Goal: Transaction & Acquisition: Purchase product/service

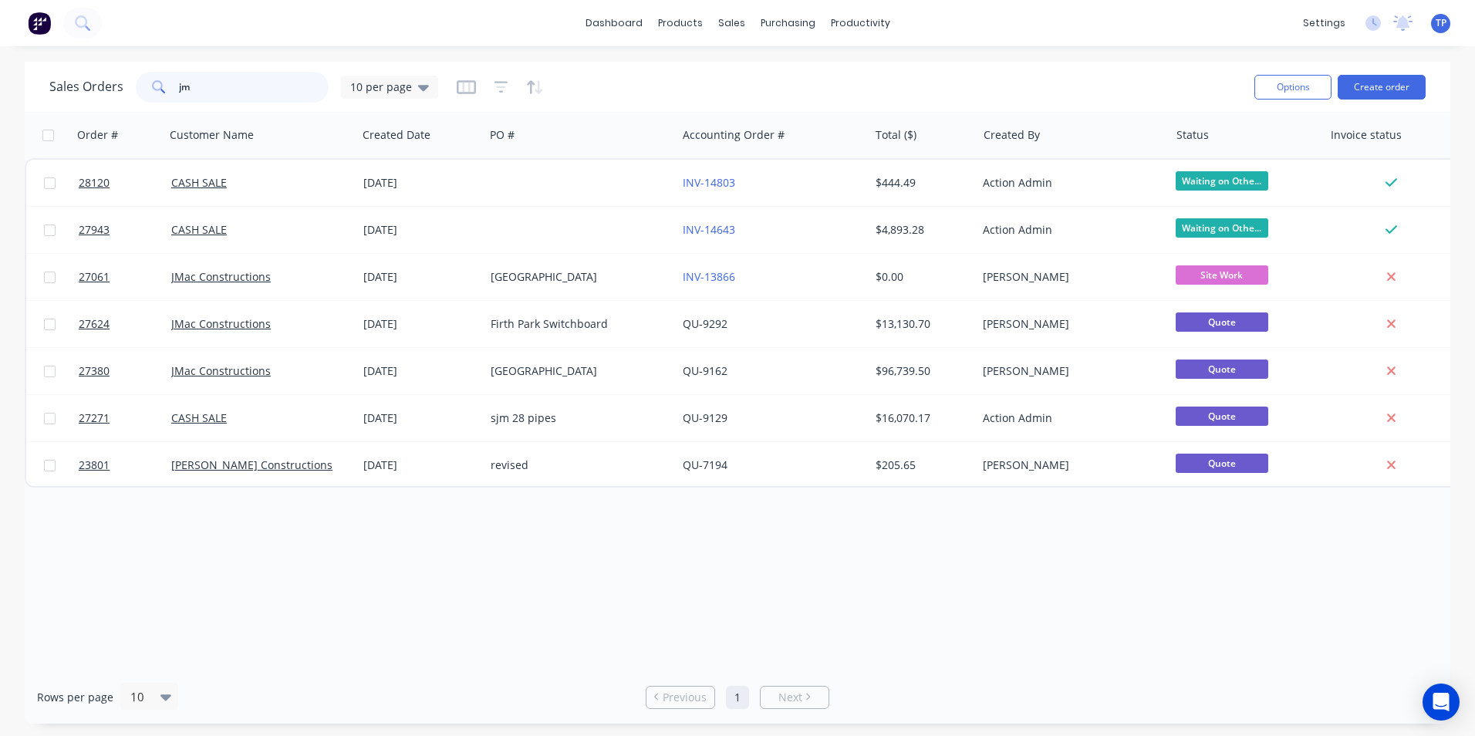
type input "j"
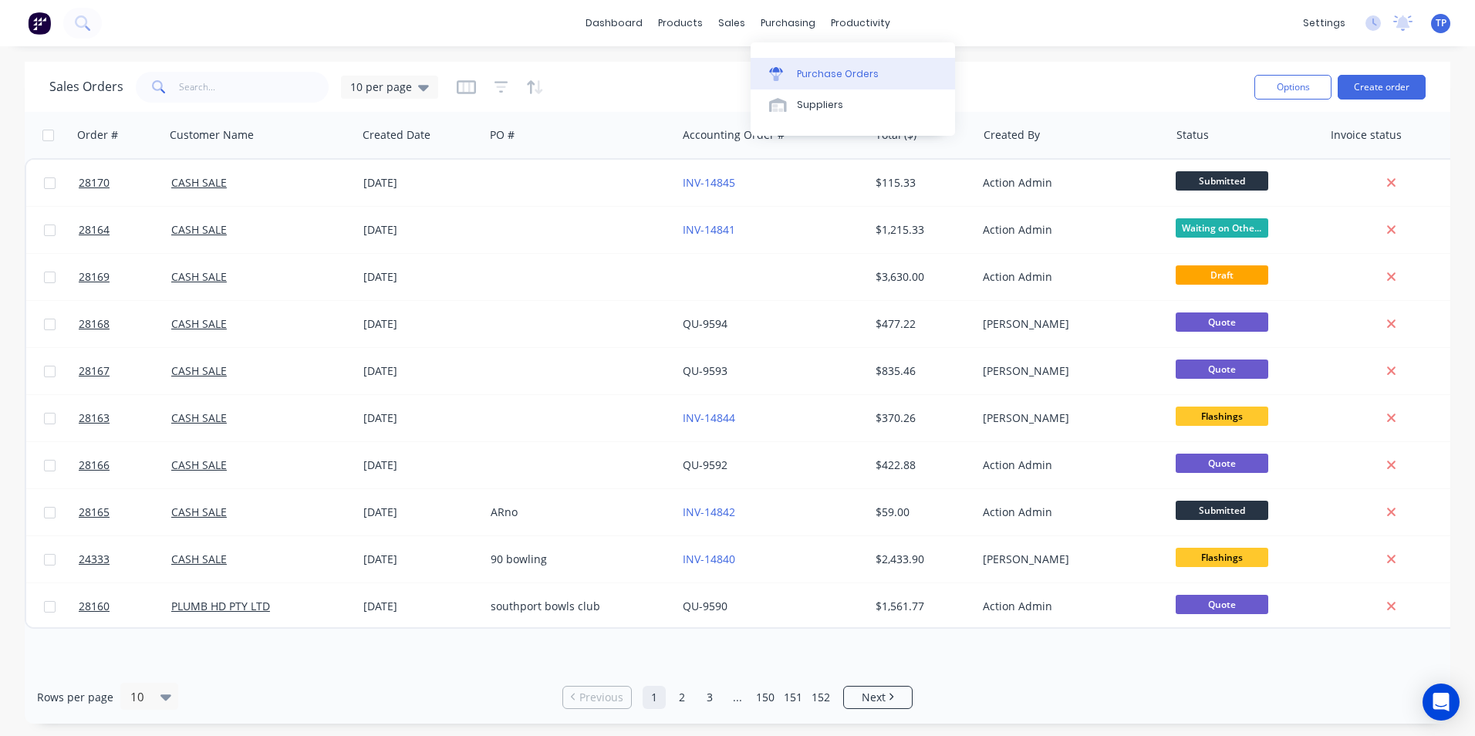
click at [817, 72] on div "Purchase Orders" at bounding box center [838, 74] width 82 height 14
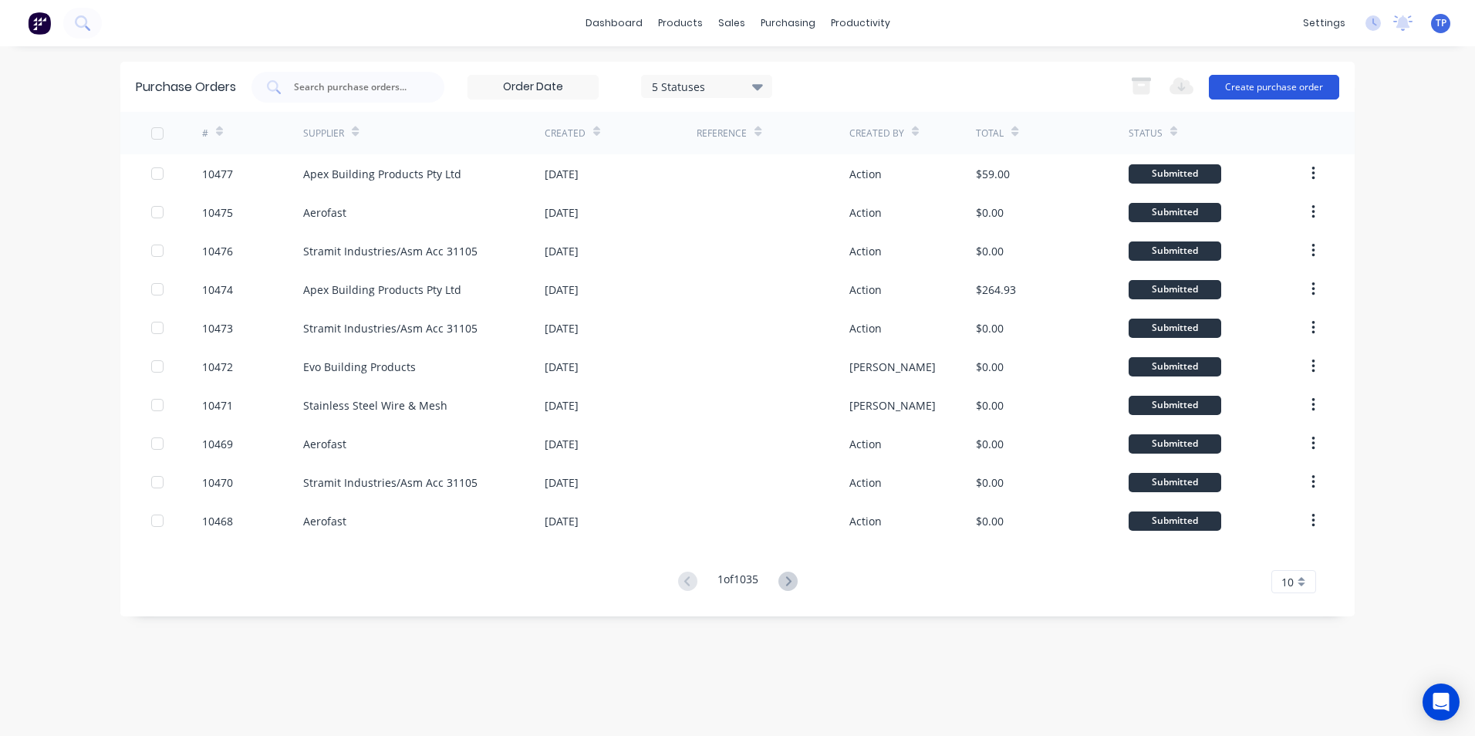
click at [1312, 82] on button "Create purchase order" at bounding box center [1273, 87] width 130 height 25
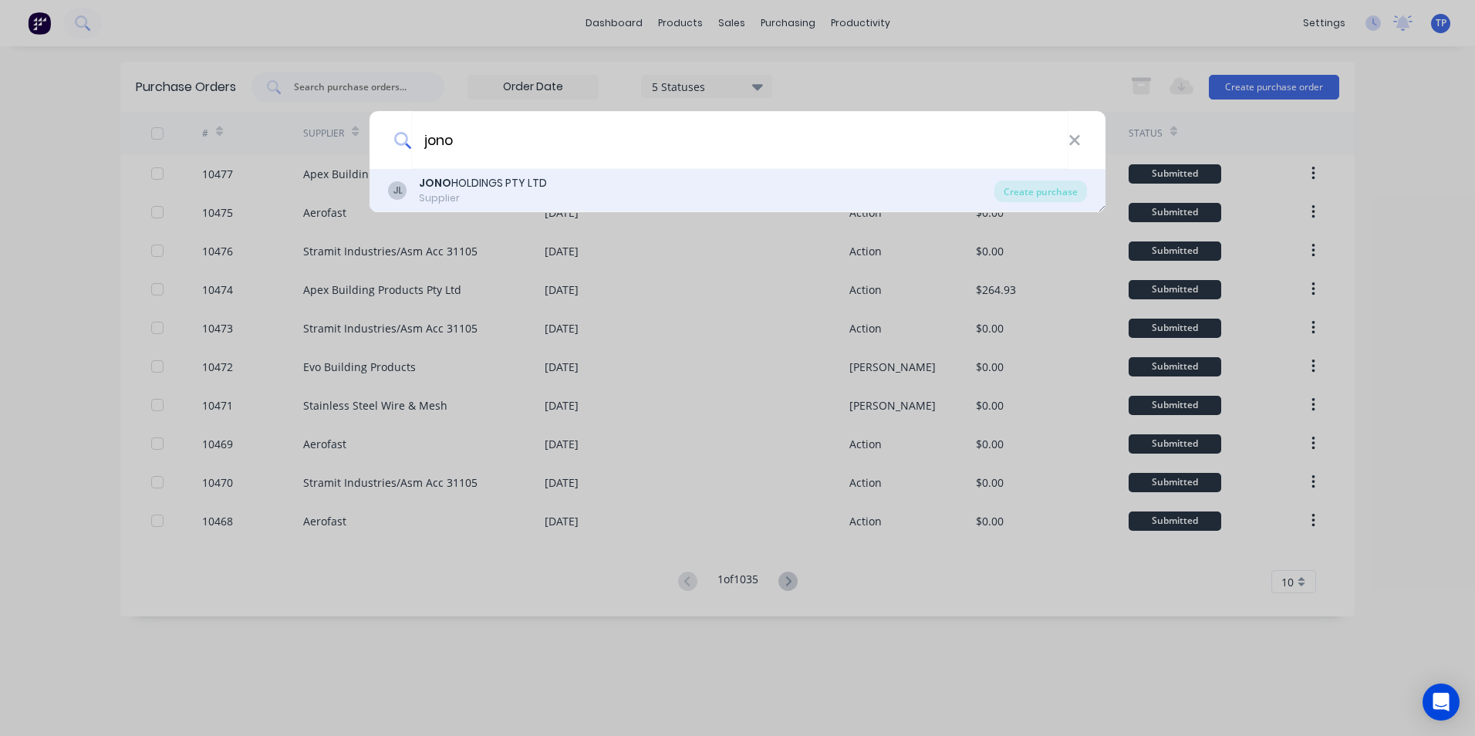
type input "jono"
click at [494, 199] on div "Supplier" at bounding box center [483, 198] width 128 height 14
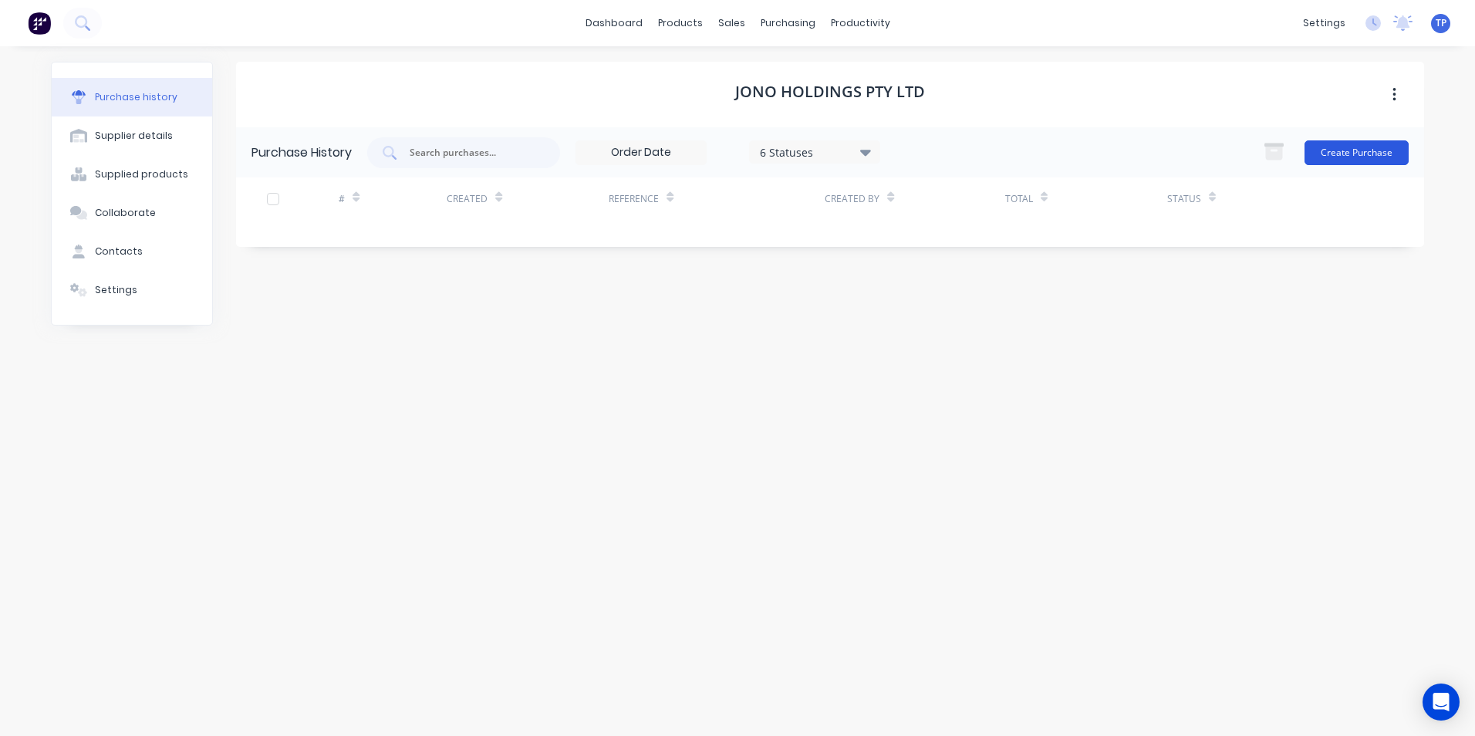
click at [1372, 146] on button "Create Purchase" at bounding box center [1356, 152] width 104 height 25
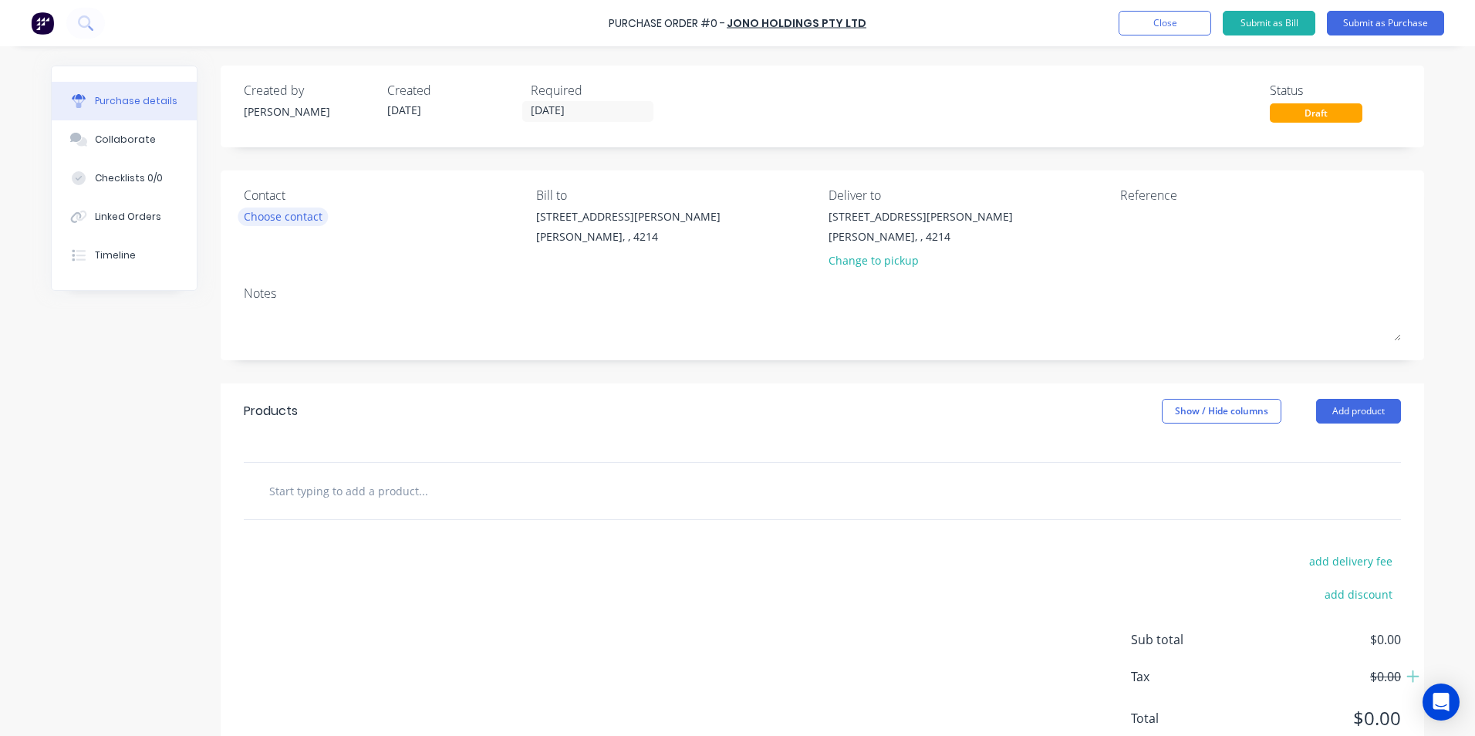
click at [305, 217] on div "Choose contact" at bounding box center [283, 216] width 79 height 16
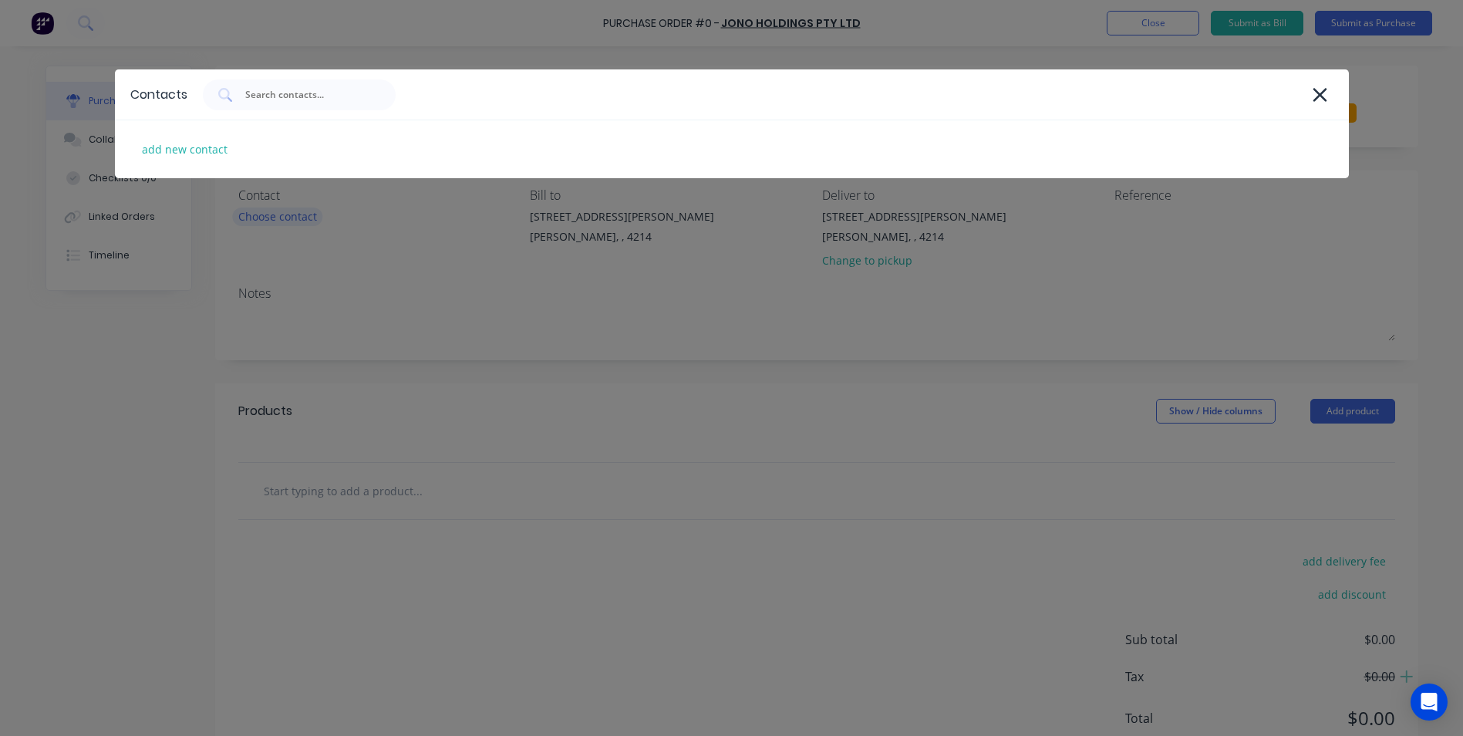
click at [305, 217] on div "Contacts add new contact" at bounding box center [731, 368] width 1463 height 736
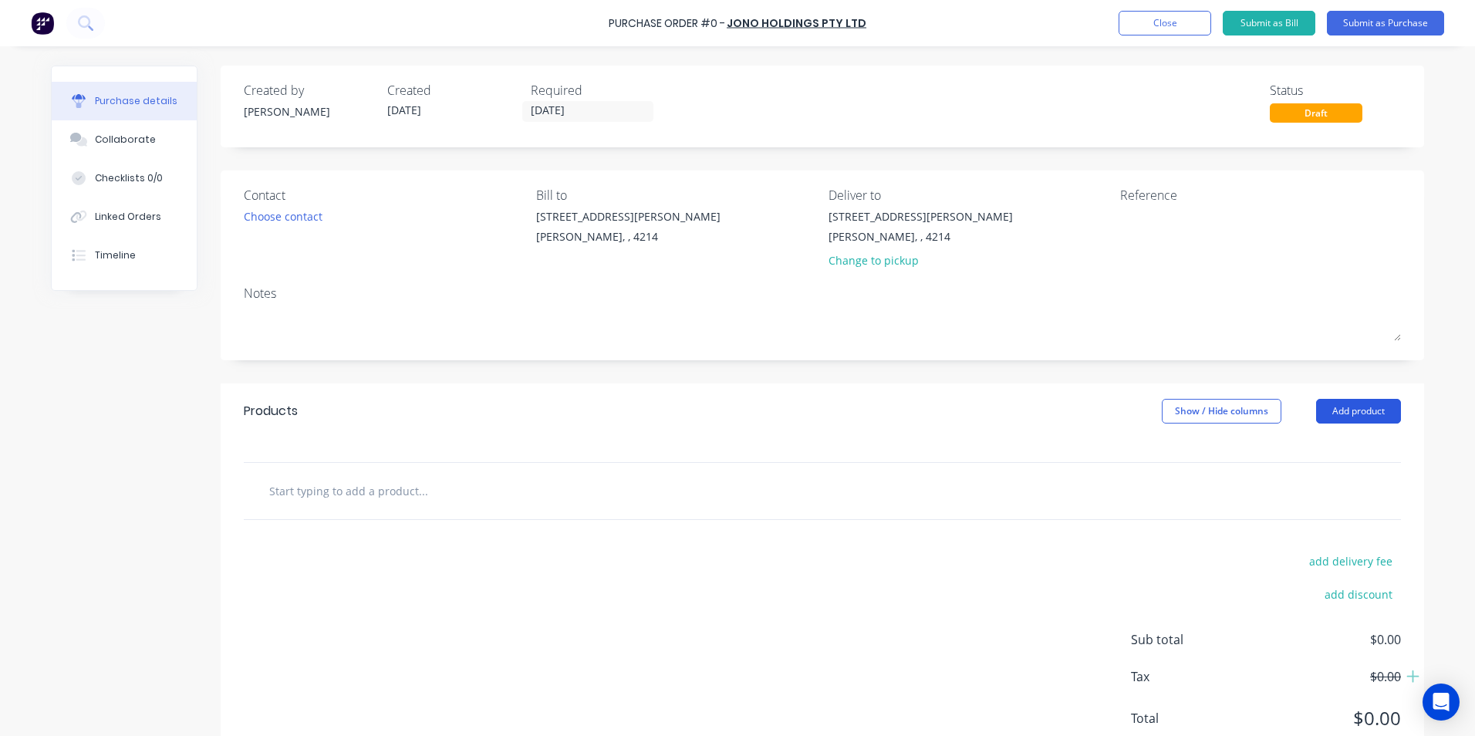
click at [1357, 410] on button "Add product" at bounding box center [1358, 411] width 85 height 25
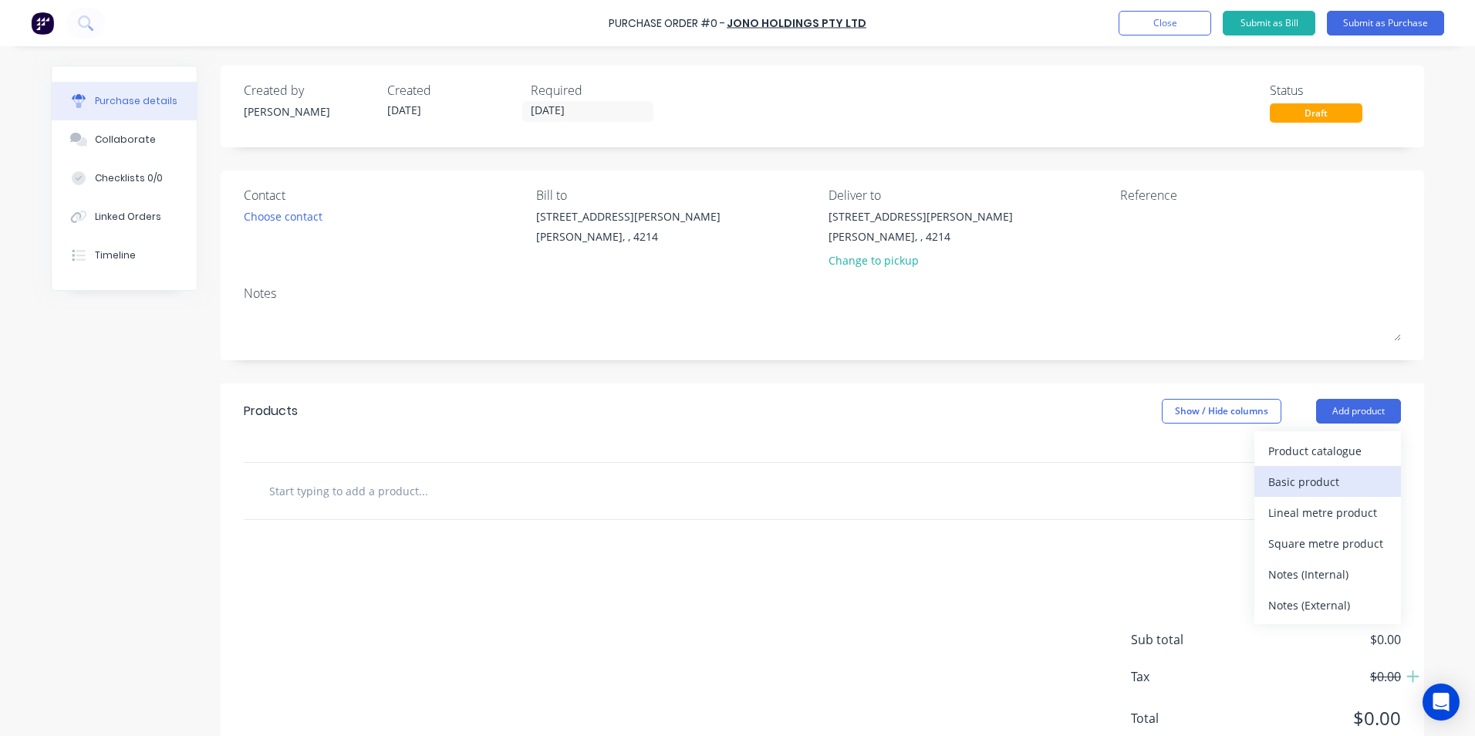
click at [1318, 482] on div "Basic product" at bounding box center [1327, 481] width 119 height 22
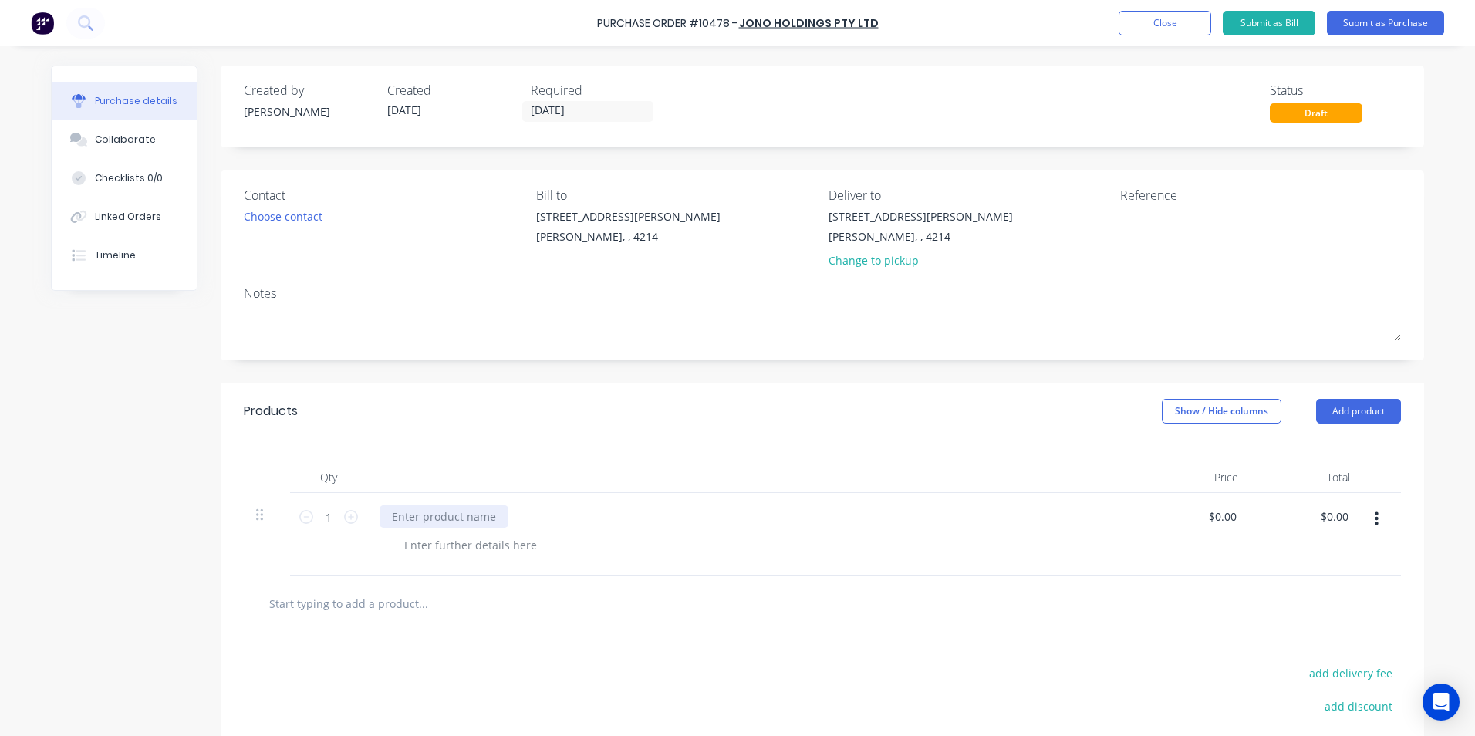
click at [409, 518] on div at bounding box center [443, 516] width 129 height 22
click at [325, 515] on input "1" at bounding box center [328, 516] width 31 height 23
type input "20"
click at [797, 435] on div "Products Show / Hide columns Add product" at bounding box center [822, 411] width 1203 height 56
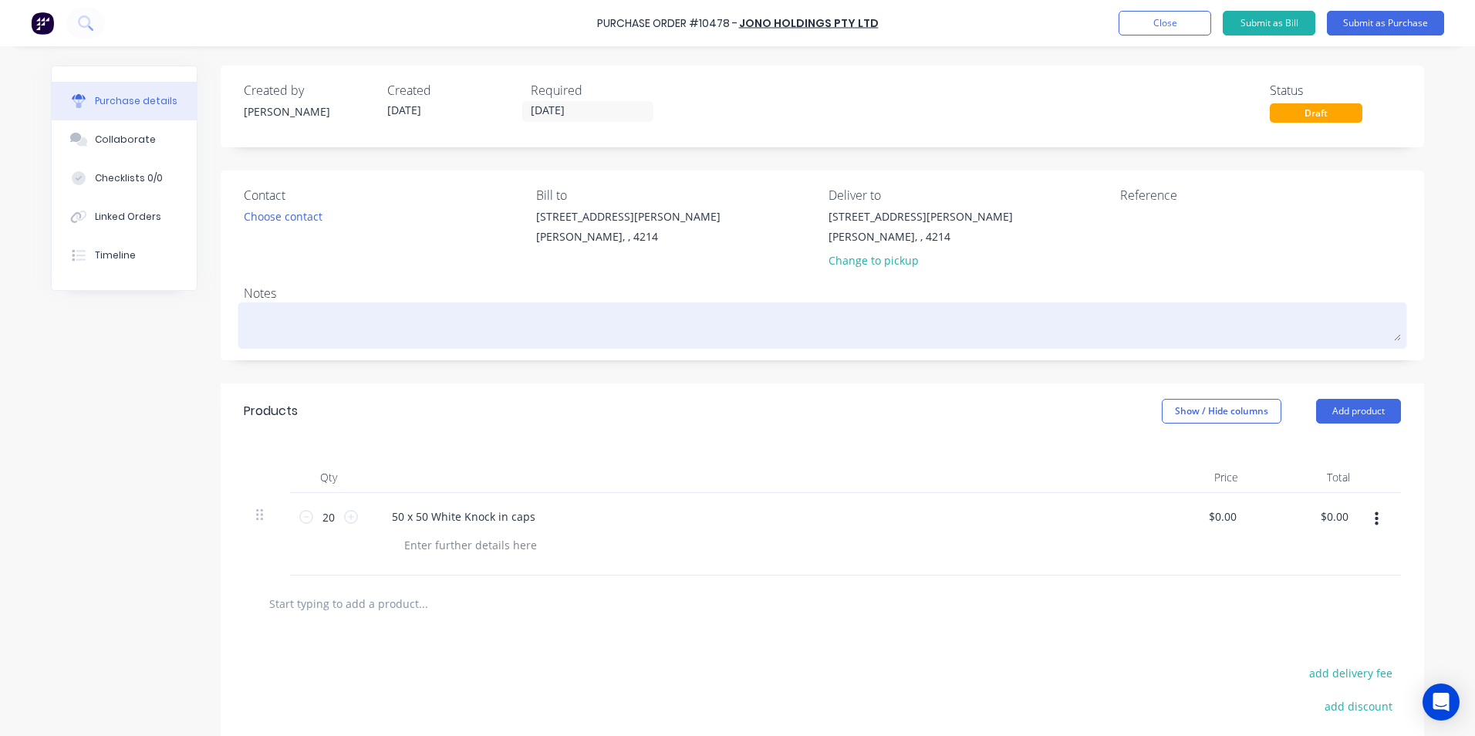
click at [273, 329] on textarea at bounding box center [822, 323] width 1157 height 35
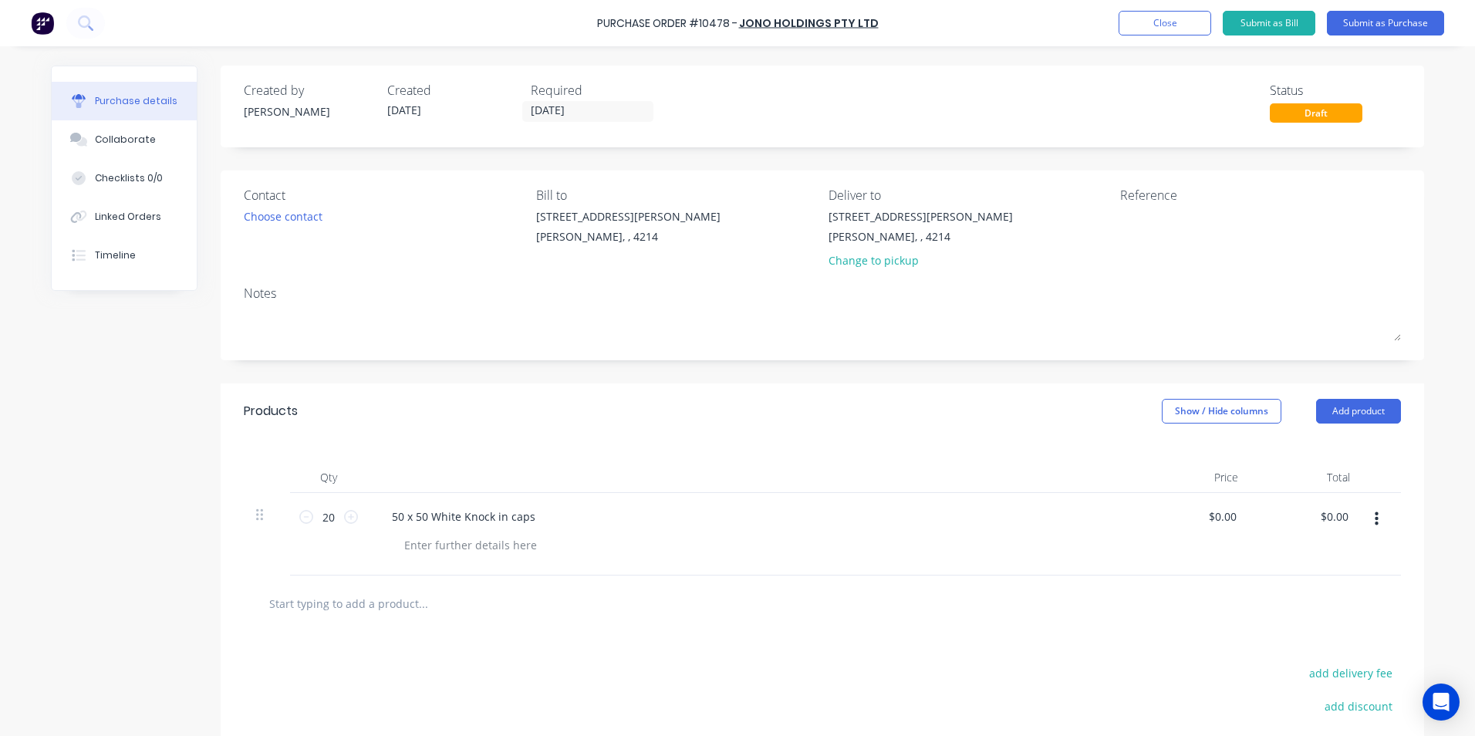
type textarea "x"
type textarea "f"
type textarea "x"
type textarea "fa"
type textarea "x"
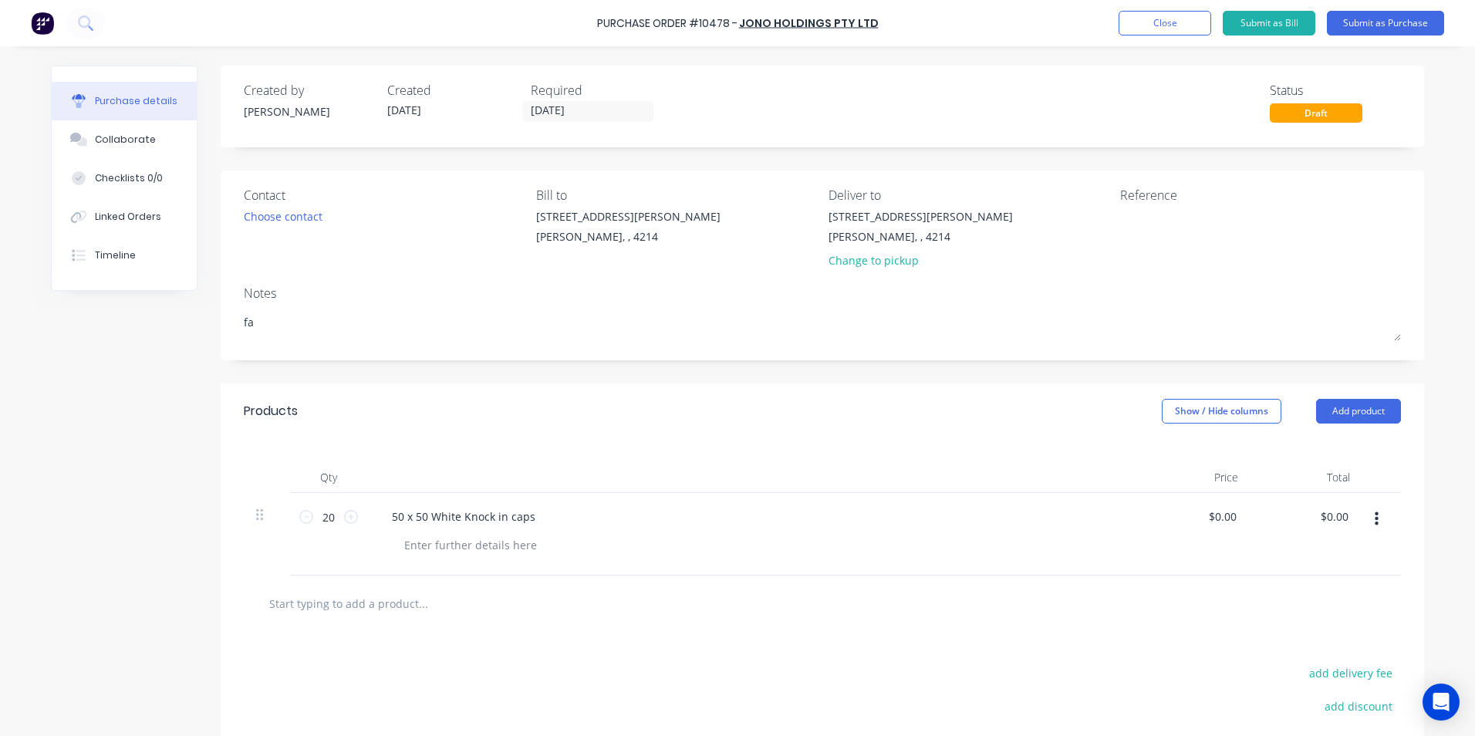
type textarea "fac"
type textarea "x"
type textarea "fact"
type textarea "x"
type textarea "facto"
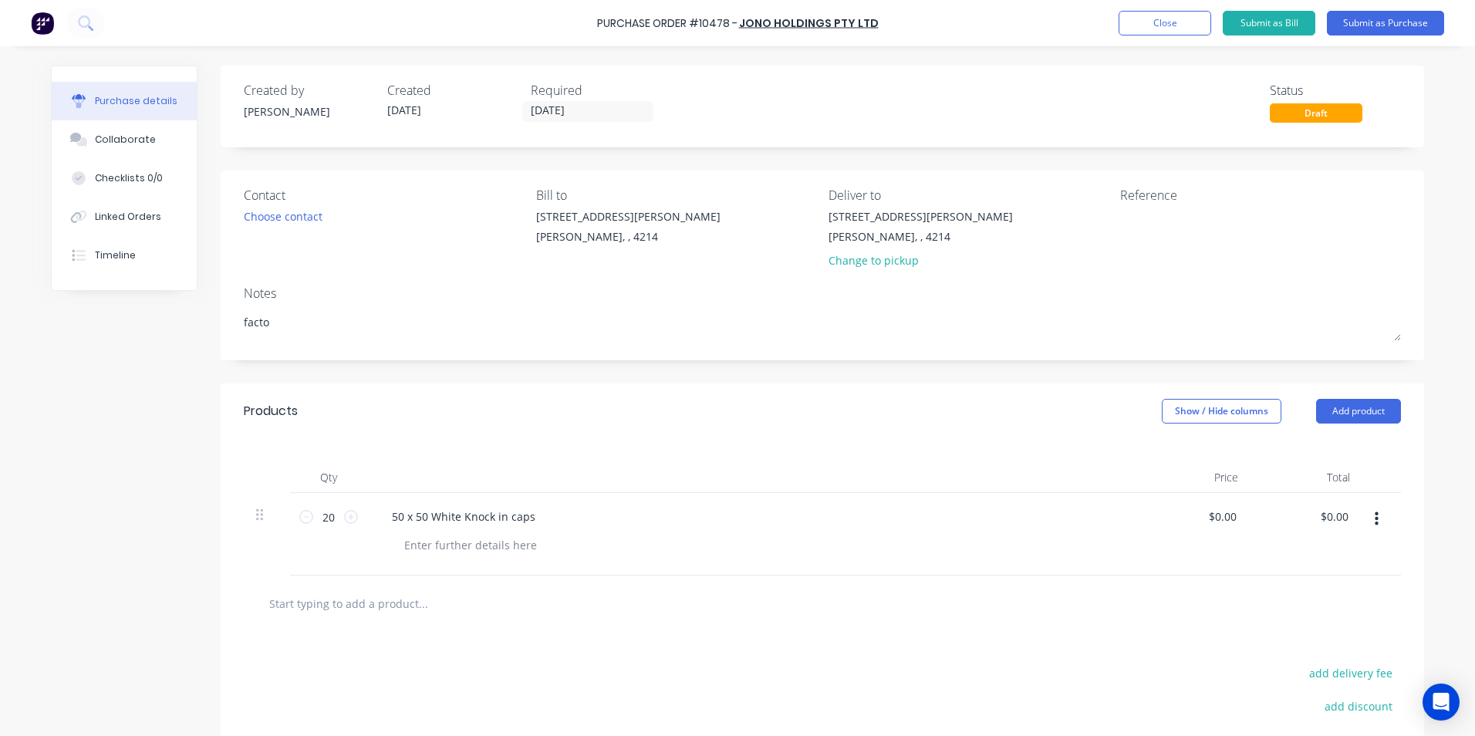
type textarea "x"
type textarea "factor"
type textarea "x"
type textarea "factory"
type textarea "x"
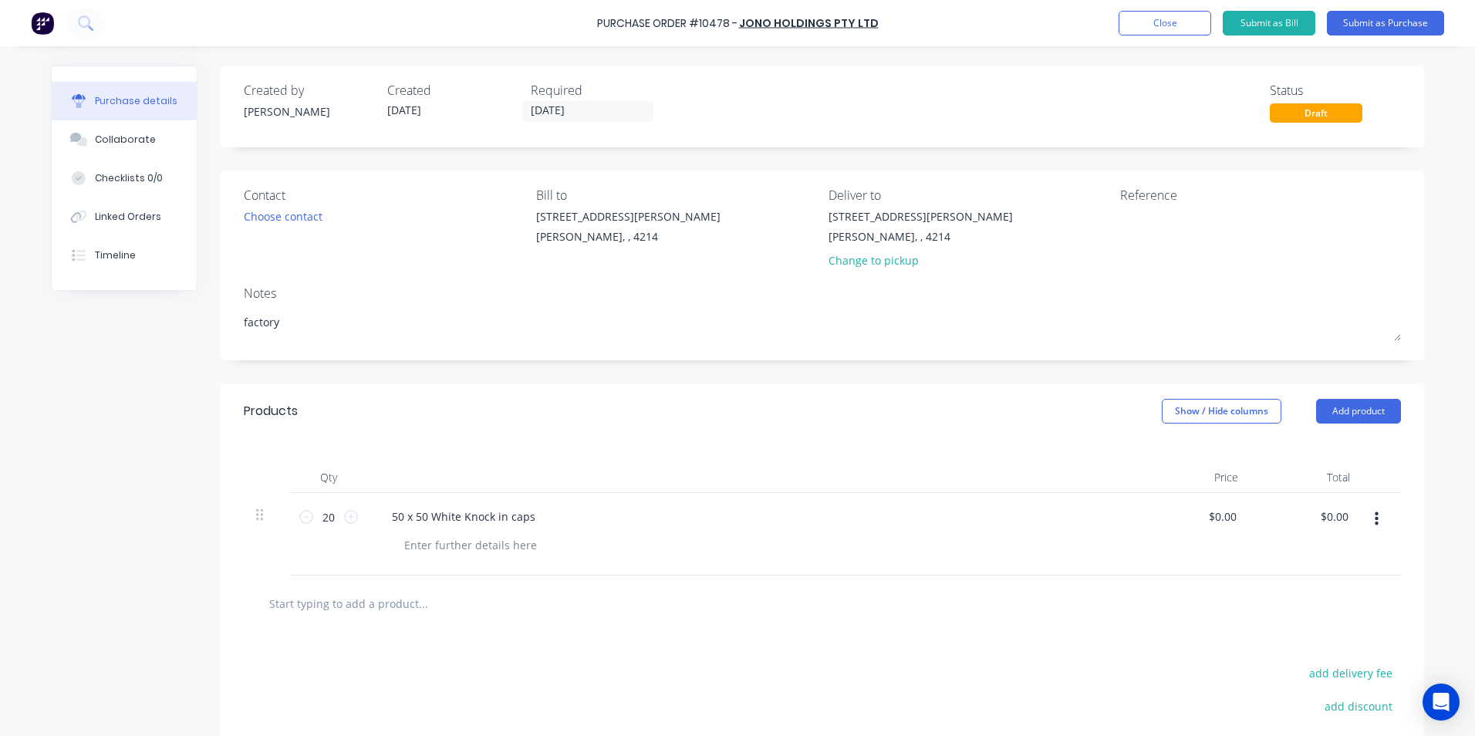
type textarea "factory"
type textarea "x"
type textarea "factory s"
type textarea "x"
type textarea "factory st"
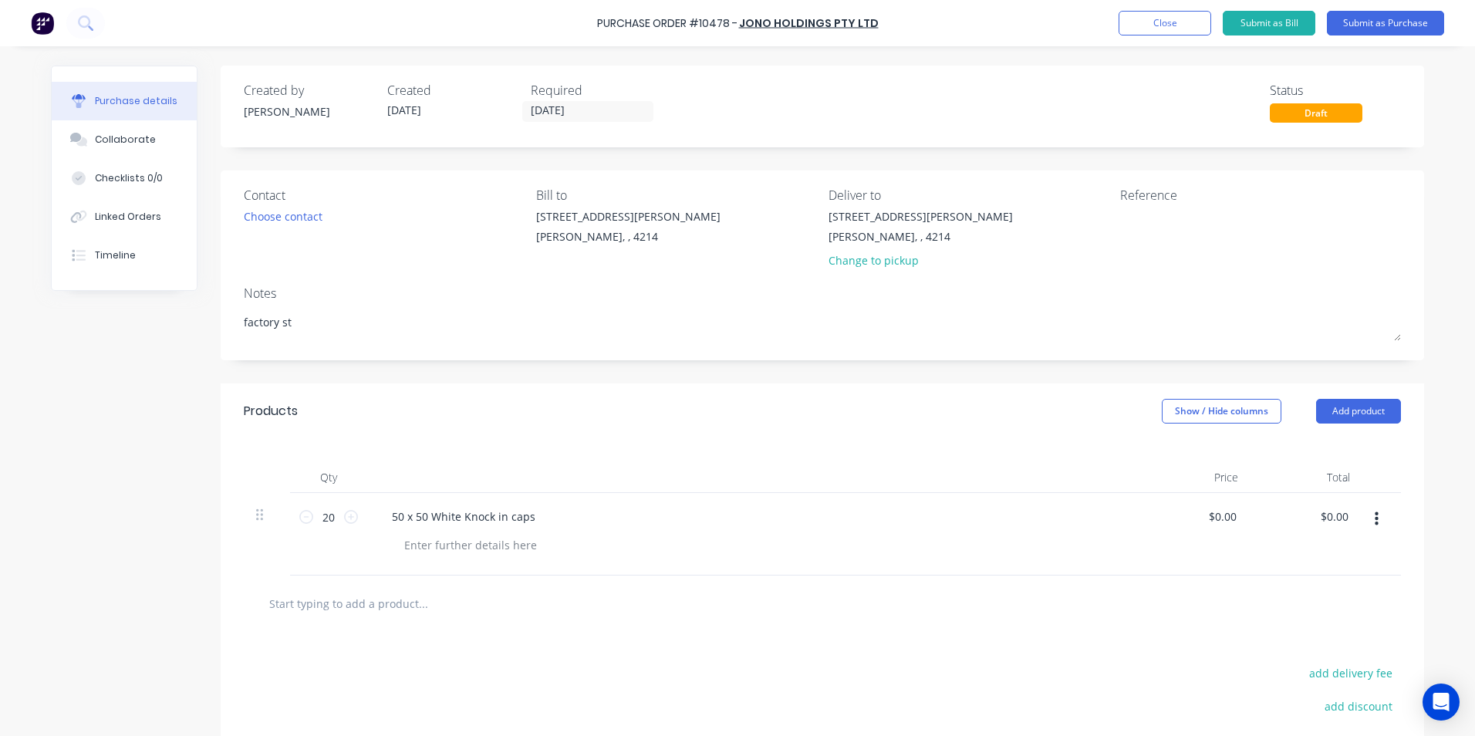
type textarea "x"
type textarea "factory sto"
type textarea "x"
type textarea "factory stoc"
type textarea "x"
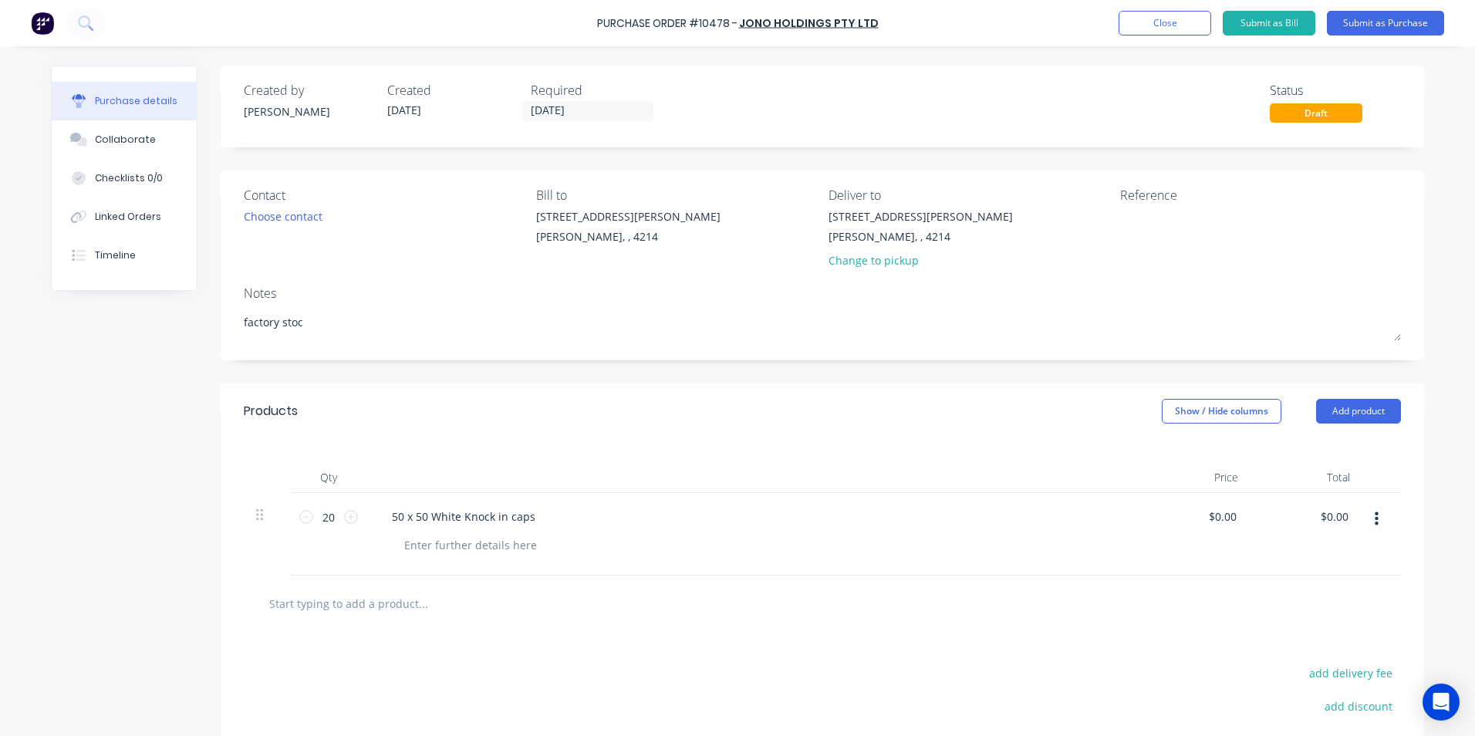
type textarea "factory stock"
click at [1373, 22] on button "Submit as Purchase" at bounding box center [1384, 23] width 117 height 25
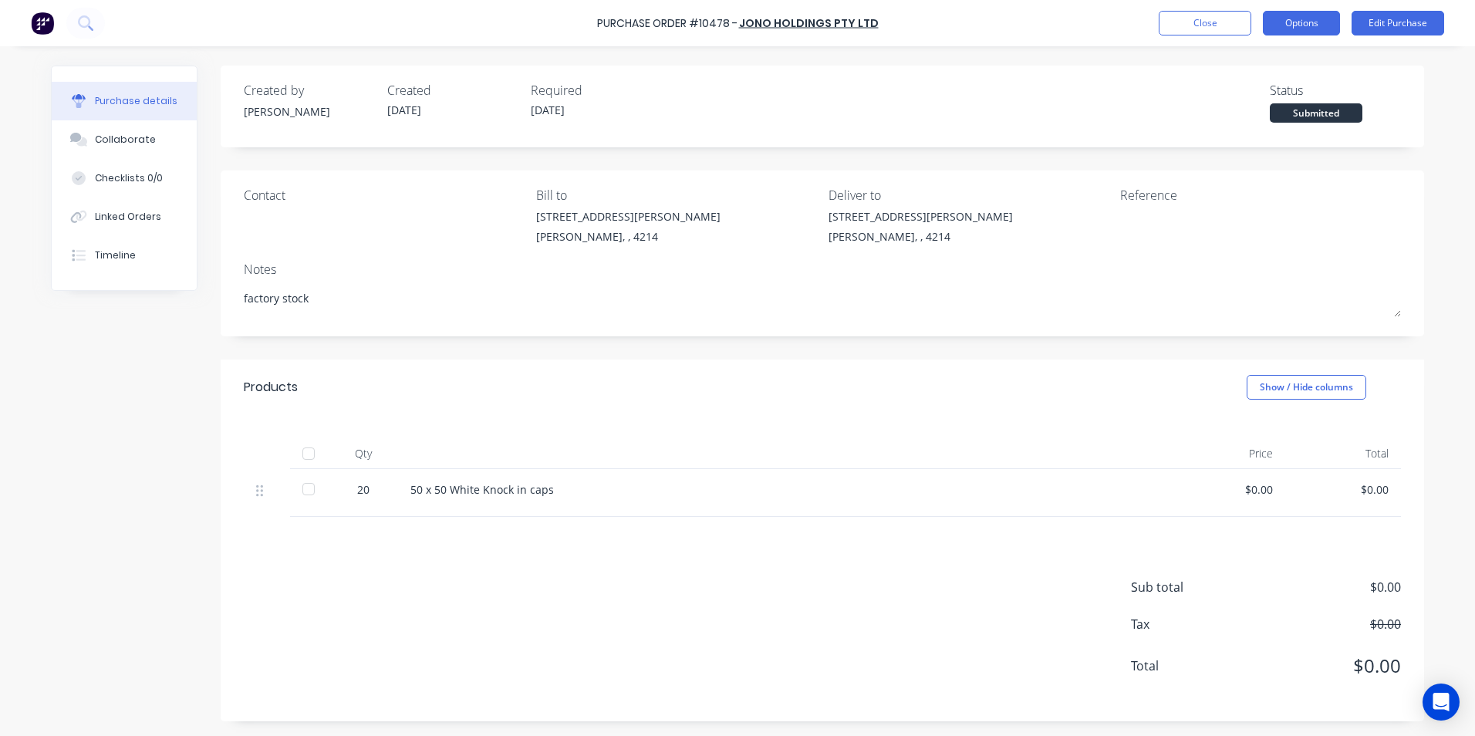
click at [1326, 16] on button "Options" at bounding box center [1300, 23] width 77 height 25
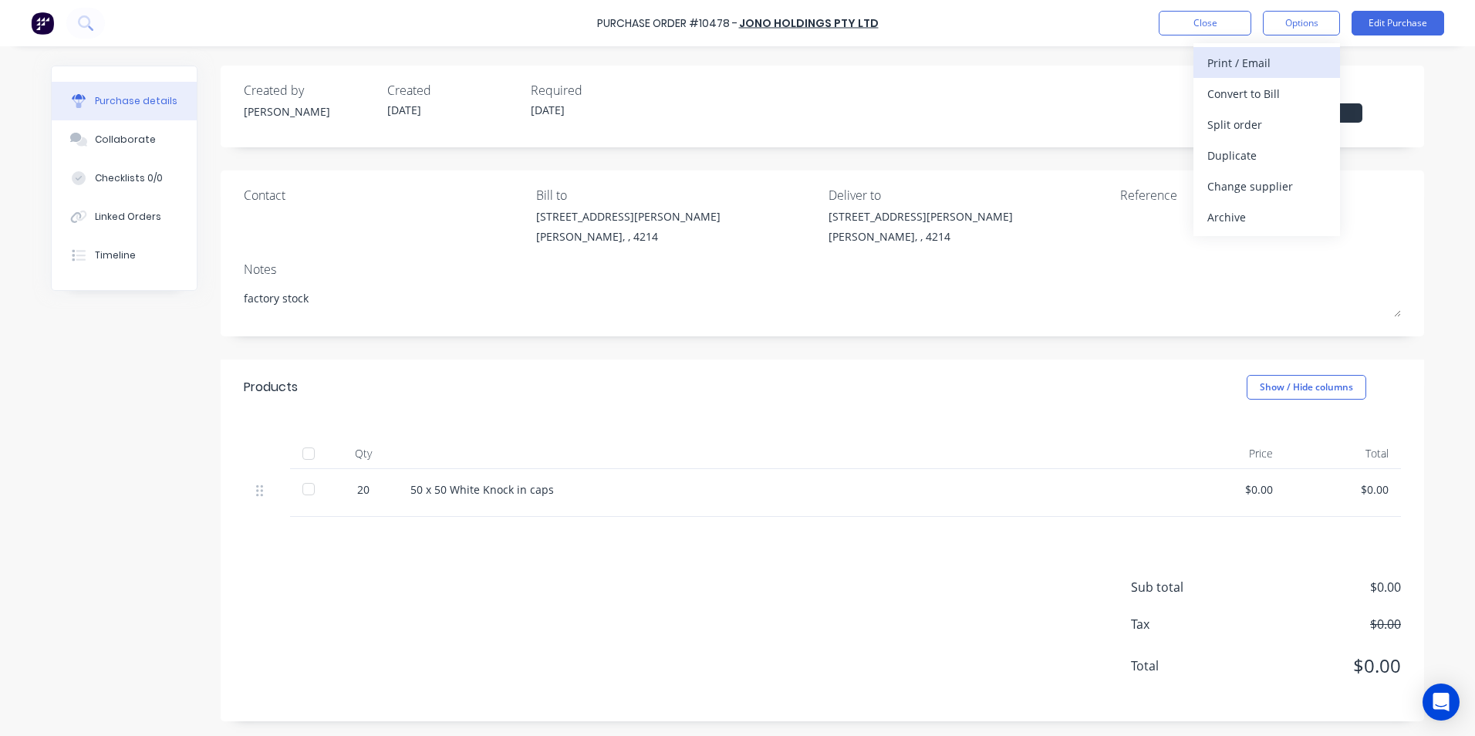
click at [1253, 56] on div "Print / Email" at bounding box center [1266, 63] width 119 height 22
click at [1259, 121] on div "Without pricing" at bounding box center [1266, 124] width 119 height 22
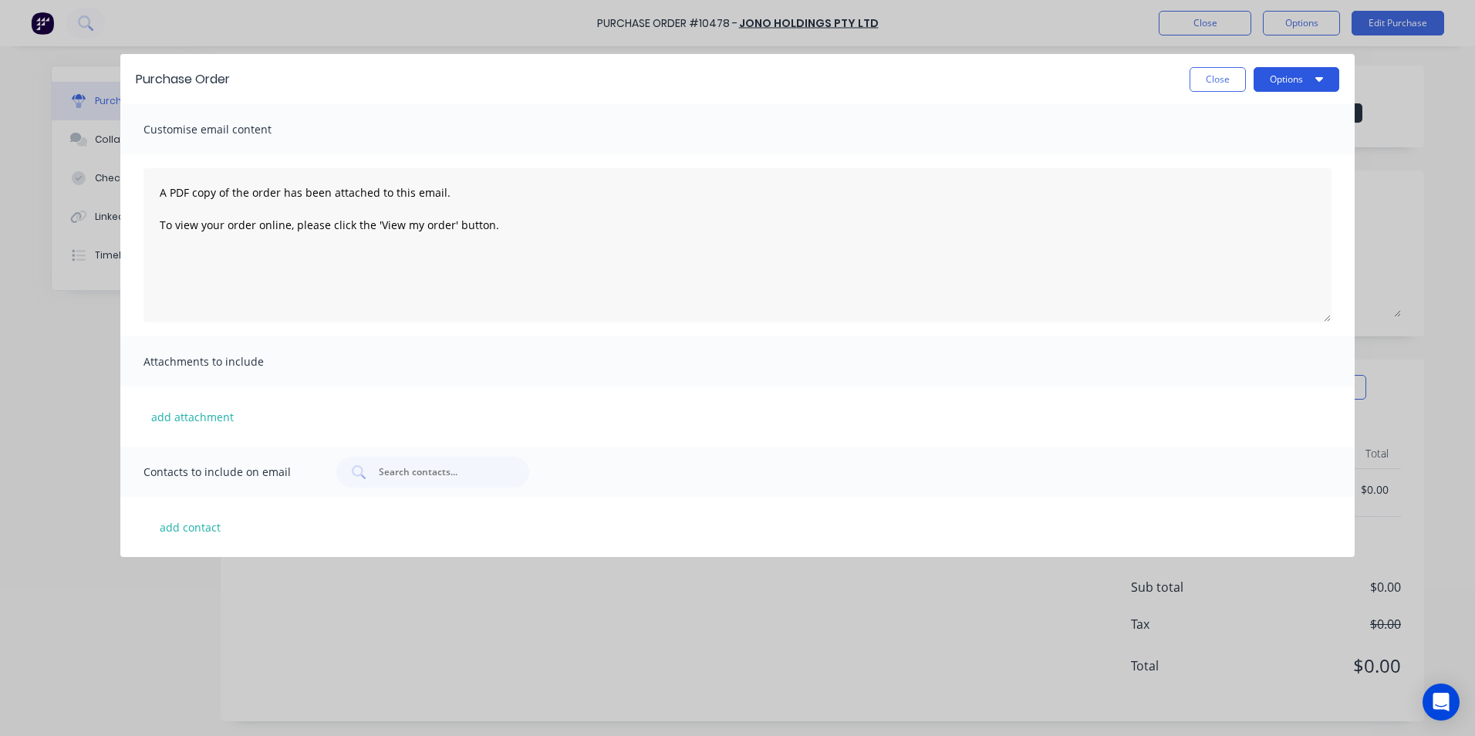
click at [1269, 85] on button "Options" at bounding box center [1296, 79] width 86 height 25
click at [1239, 119] on div "Print" at bounding box center [1265, 118] width 119 height 22
click at [1223, 79] on button "Close" at bounding box center [1217, 79] width 56 height 25
type textarea "x"
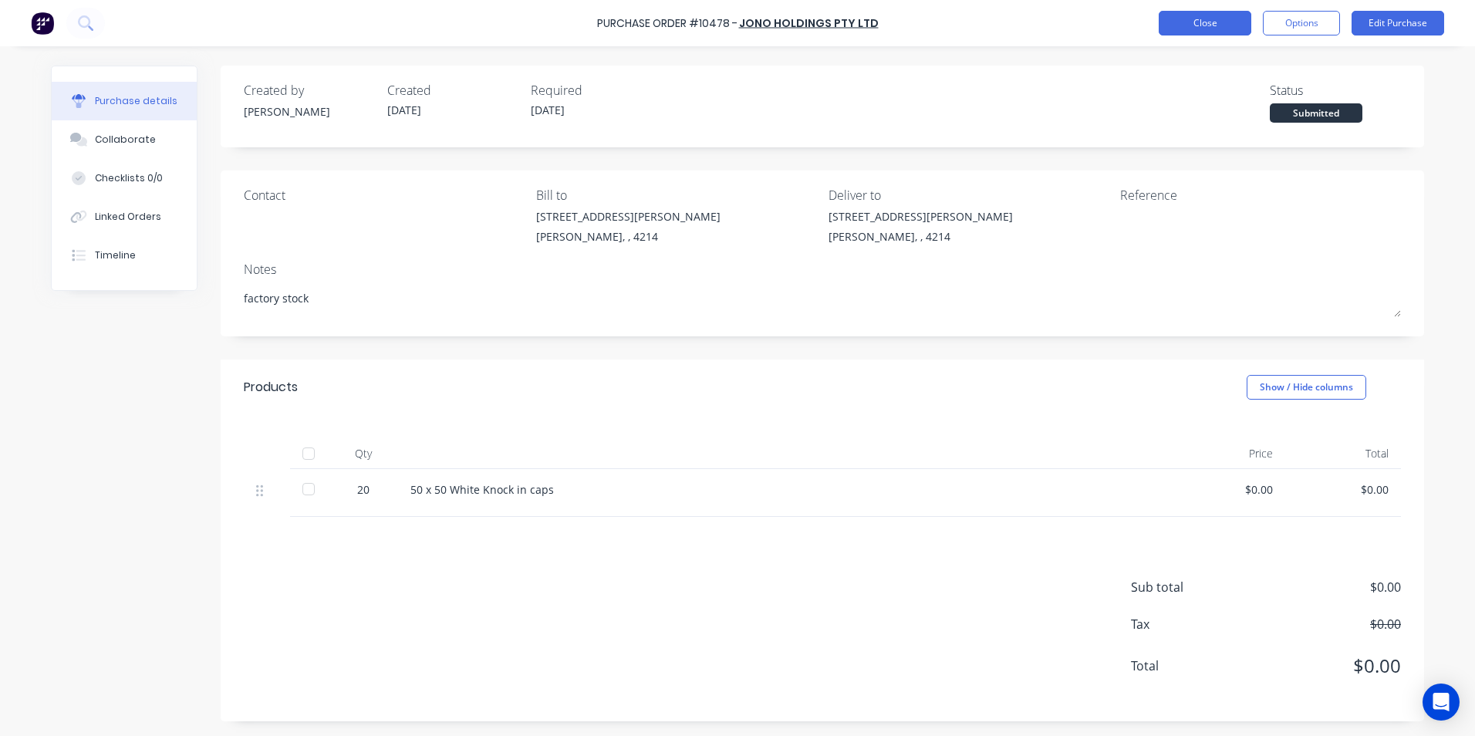
click at [1170, 20] on button "Close" at bounding box center [1204, 23] width 93 height 25
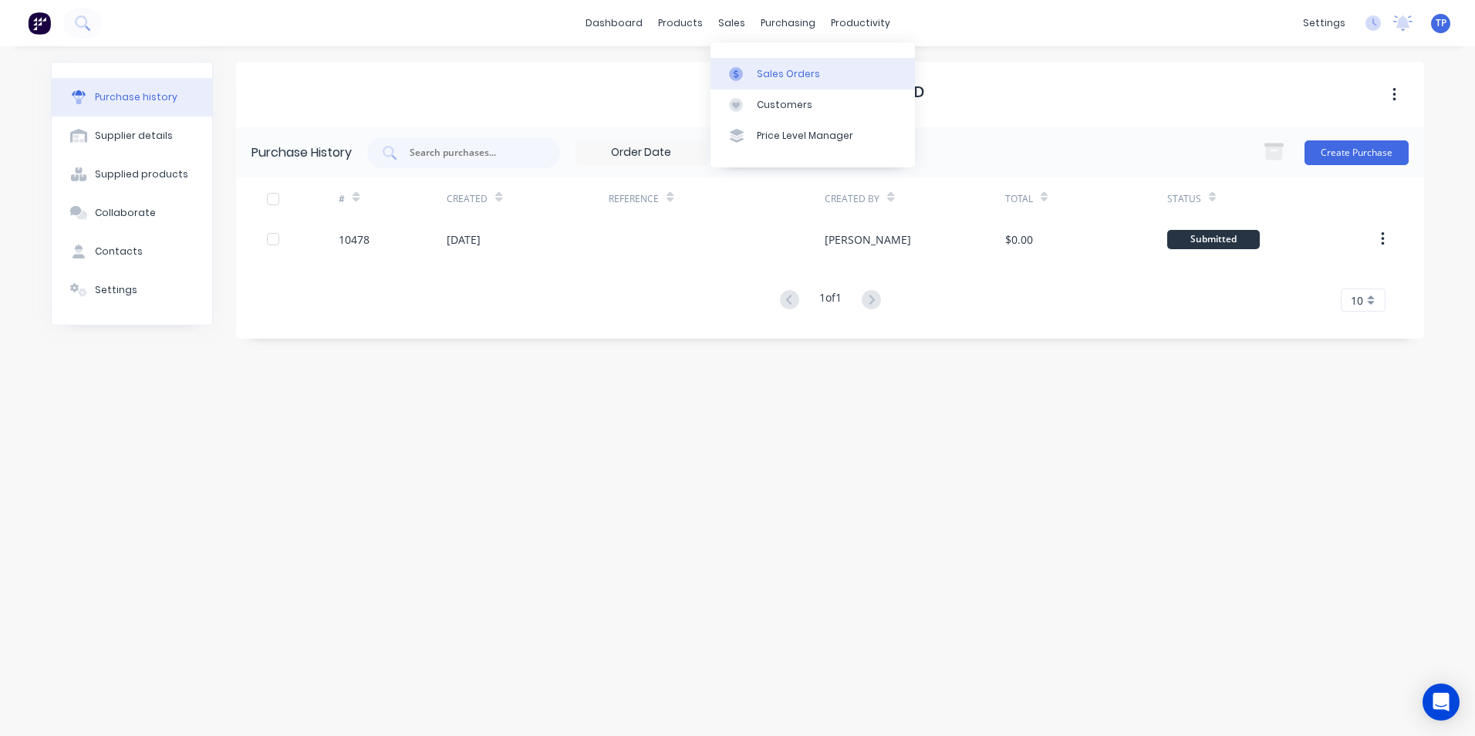
click at [773, 71] on div "Sales Orders" at bounding box center [788, 74] width 63 height 14
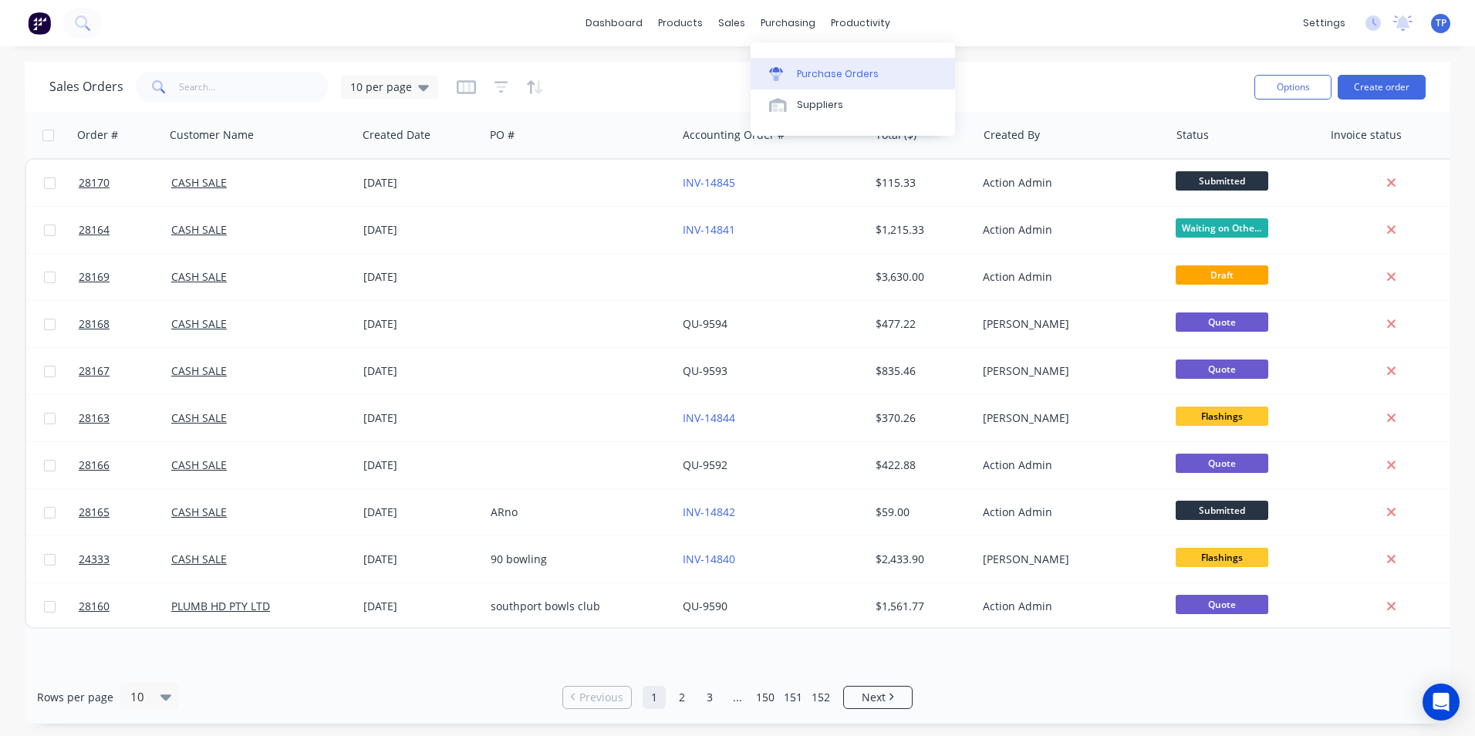
click at [819, 69] on div "Purchase Orders" at bounding box center [838, 74] width 82 height 14
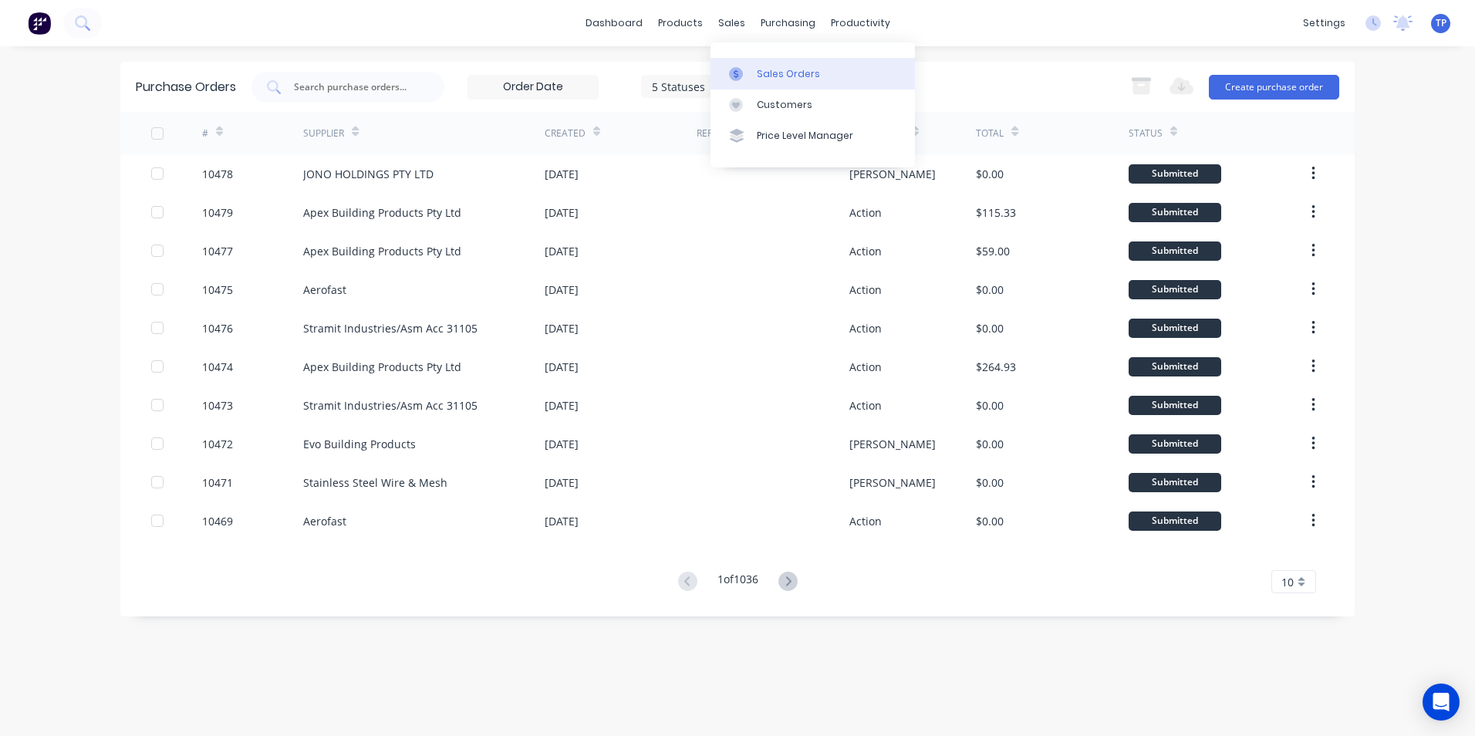
click at [767, 70] on div "Sales Orders" at bounding box center [788, 74] width 63 height 14
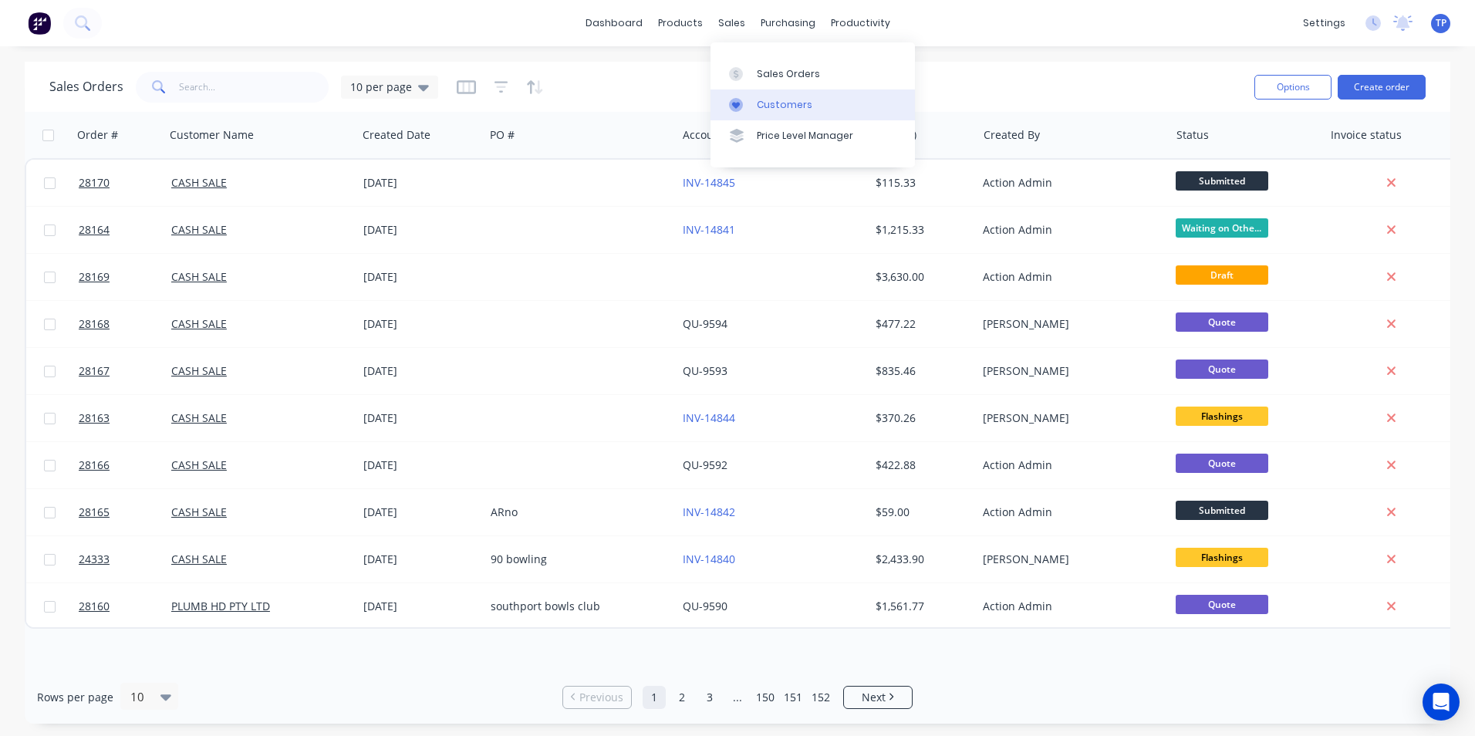
click at [775, 105] on div "Customers" at bounding box center [785, 105] width 56 height 14
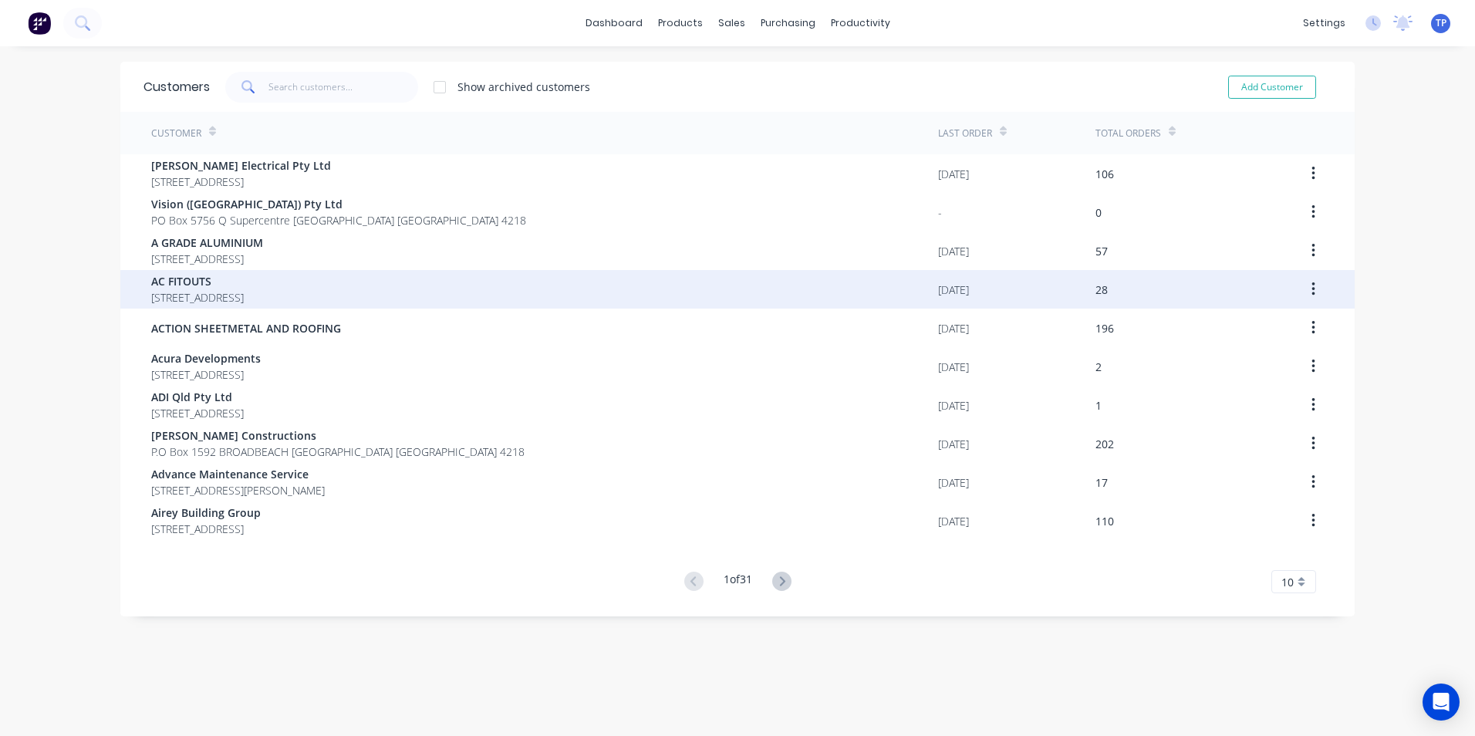
scroll to position [31, 0]
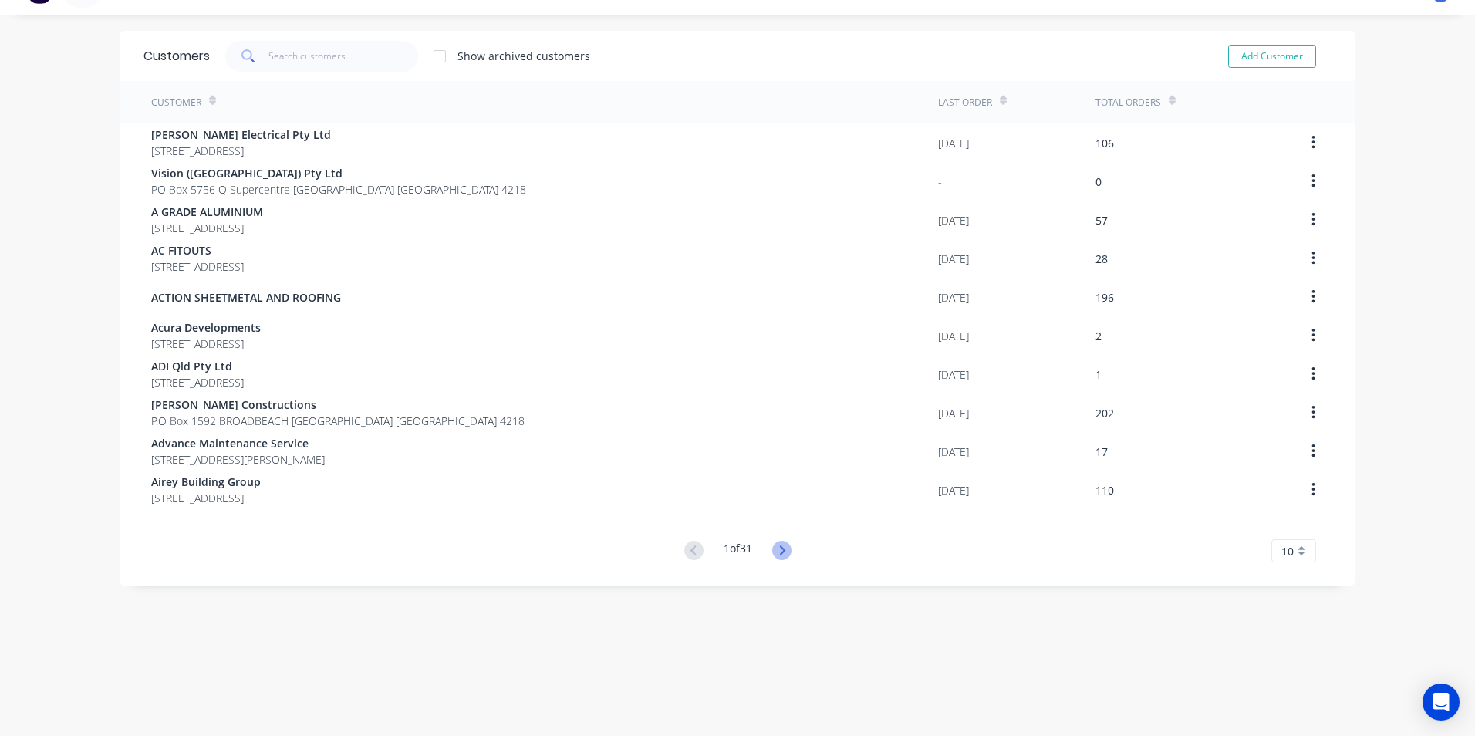
click at [783, 551] on icon at bounding box center [781, 550] width 19 height 19
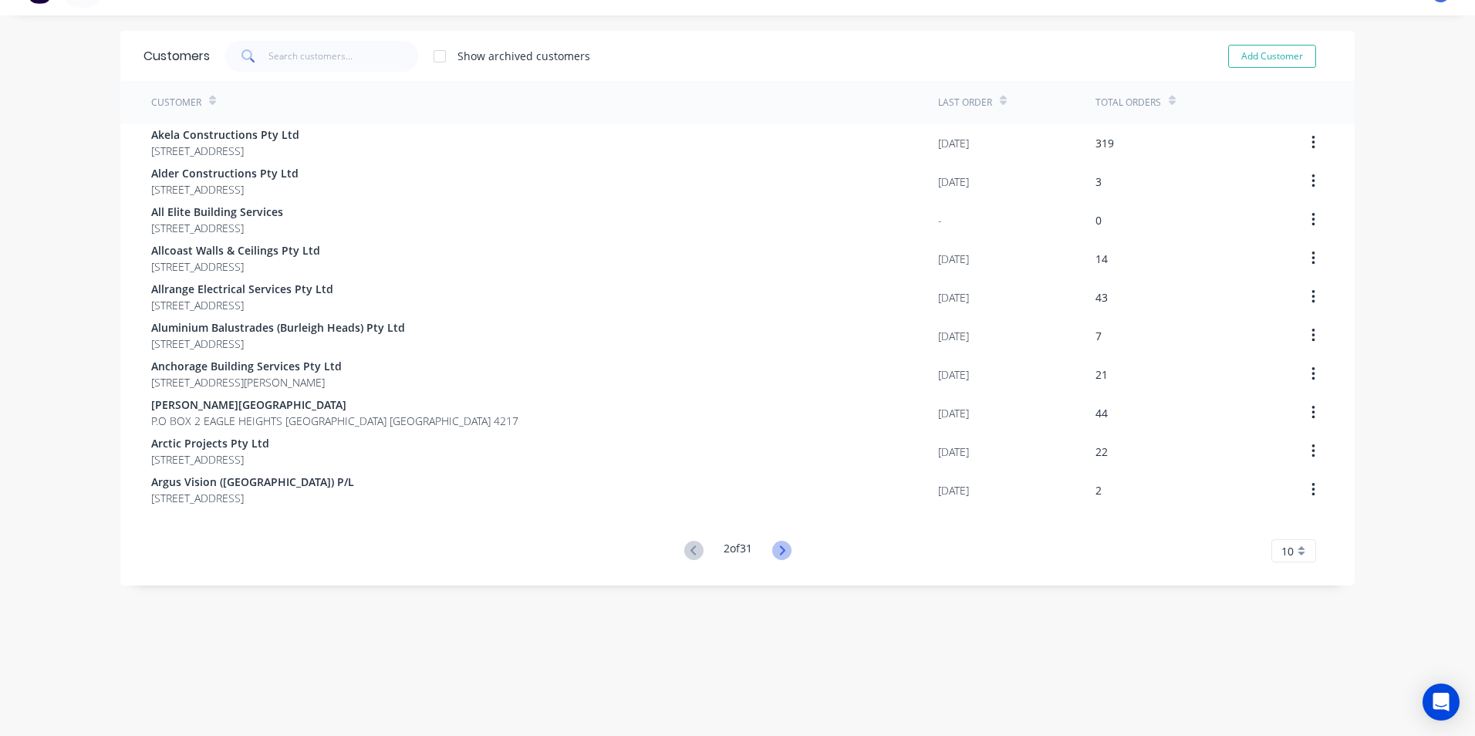
click at [776, 549] on icon at bounding box center [781, 550] width 19 height 19
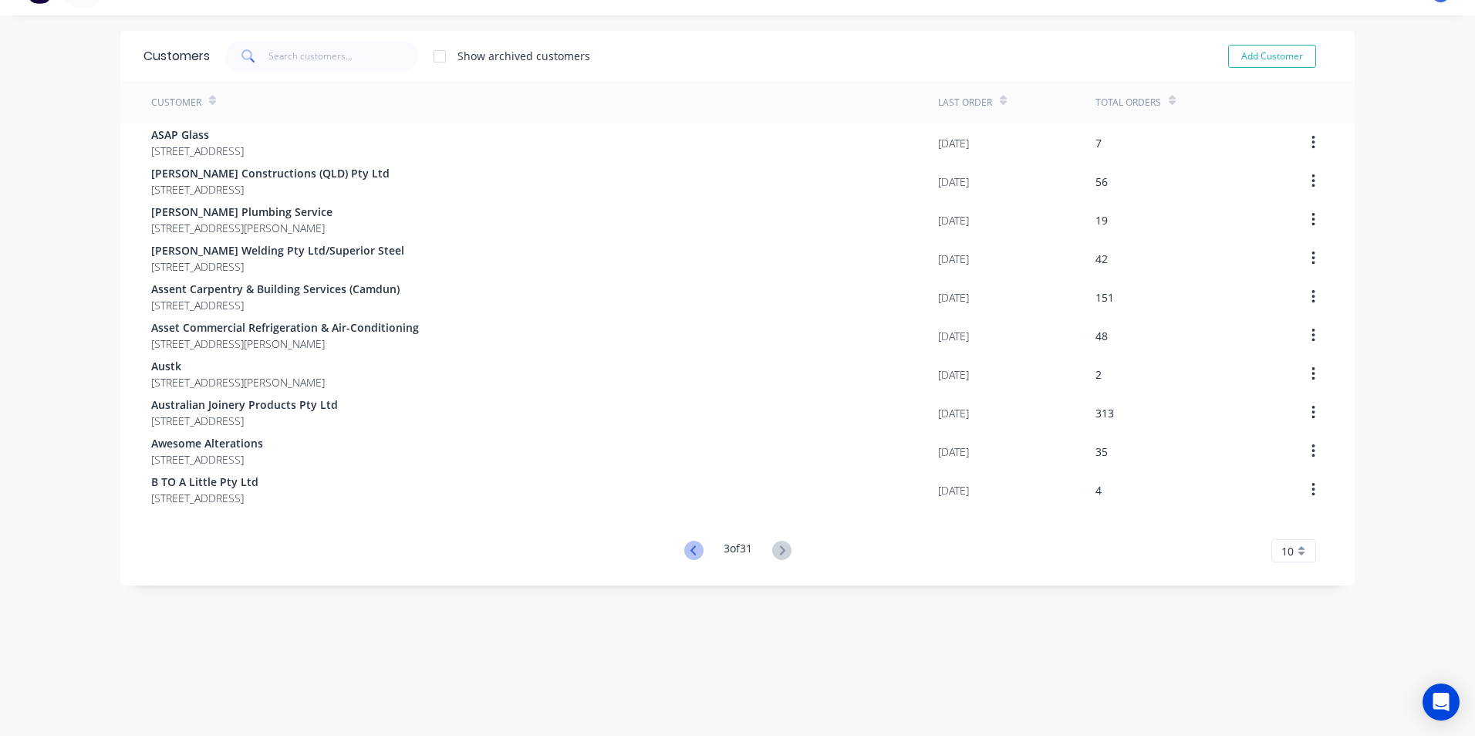
click at [684, 552] on icon at bounding box center [693, 550] width 19 height 19
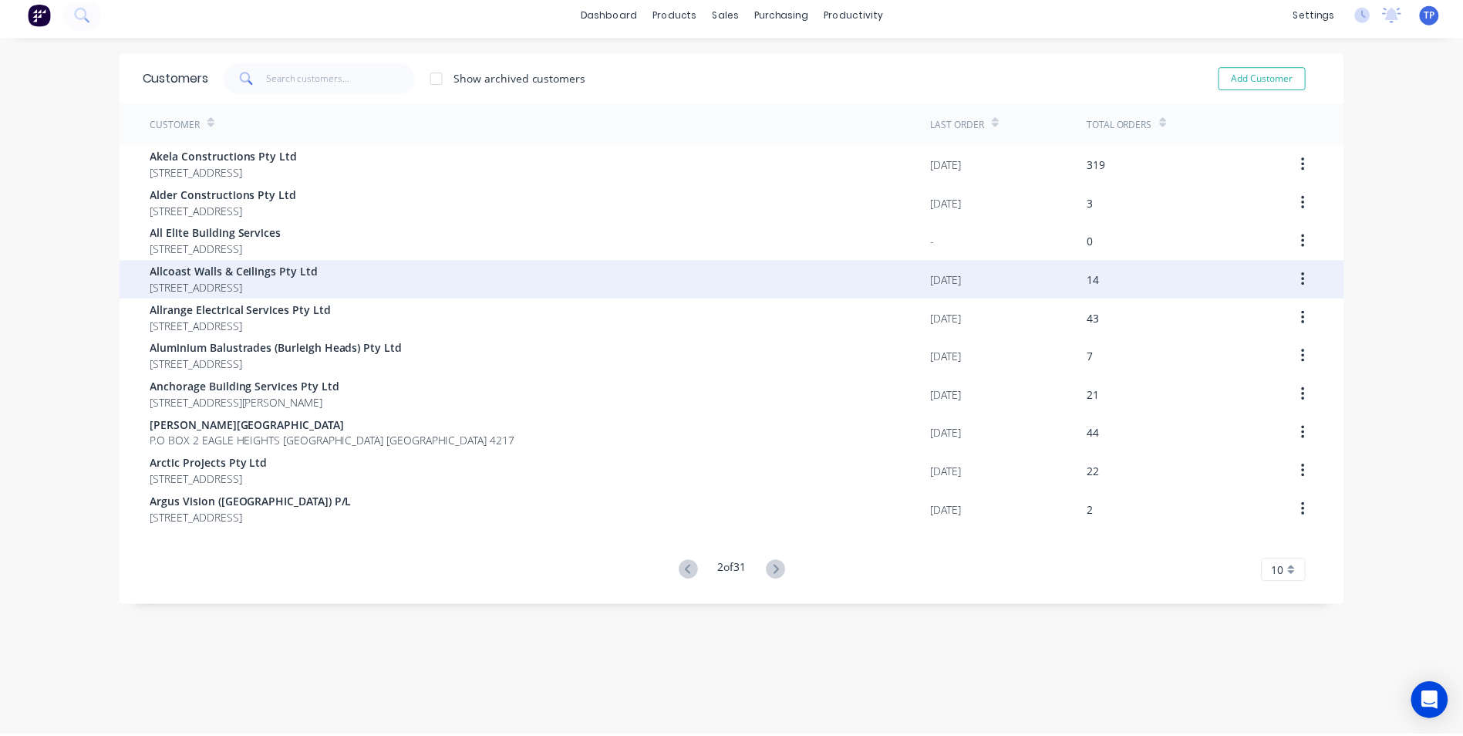
scroll to position [0, 0]
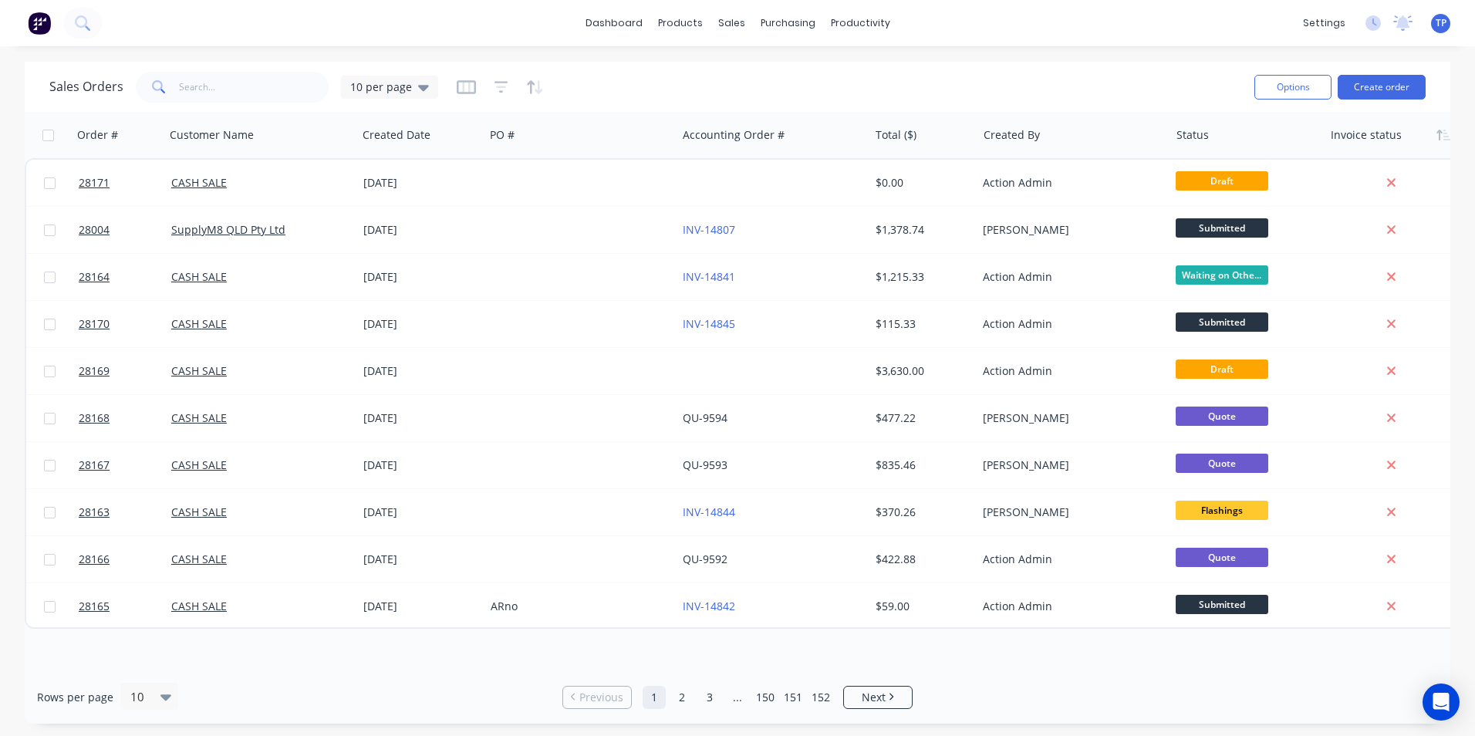
click at [1376, 126] on div at bounding box center [1392, 135] width 124 height 31
click at [1387, 85] on button "Create order" at bounding box center [1381, 87] width 88 height 25
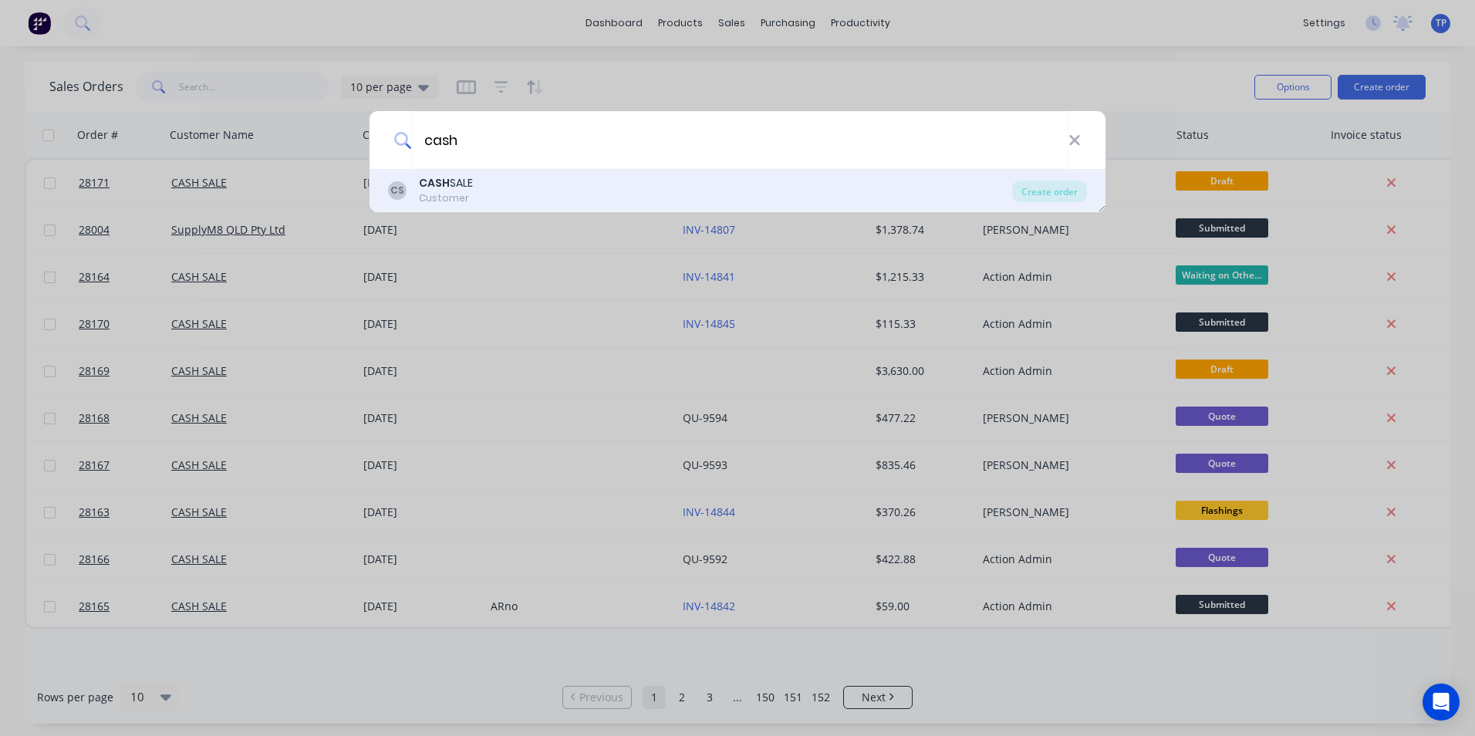
type input "cash"
click at [439, 194] on div "Customer" at bounding box center [446, 198] width 54 height 14
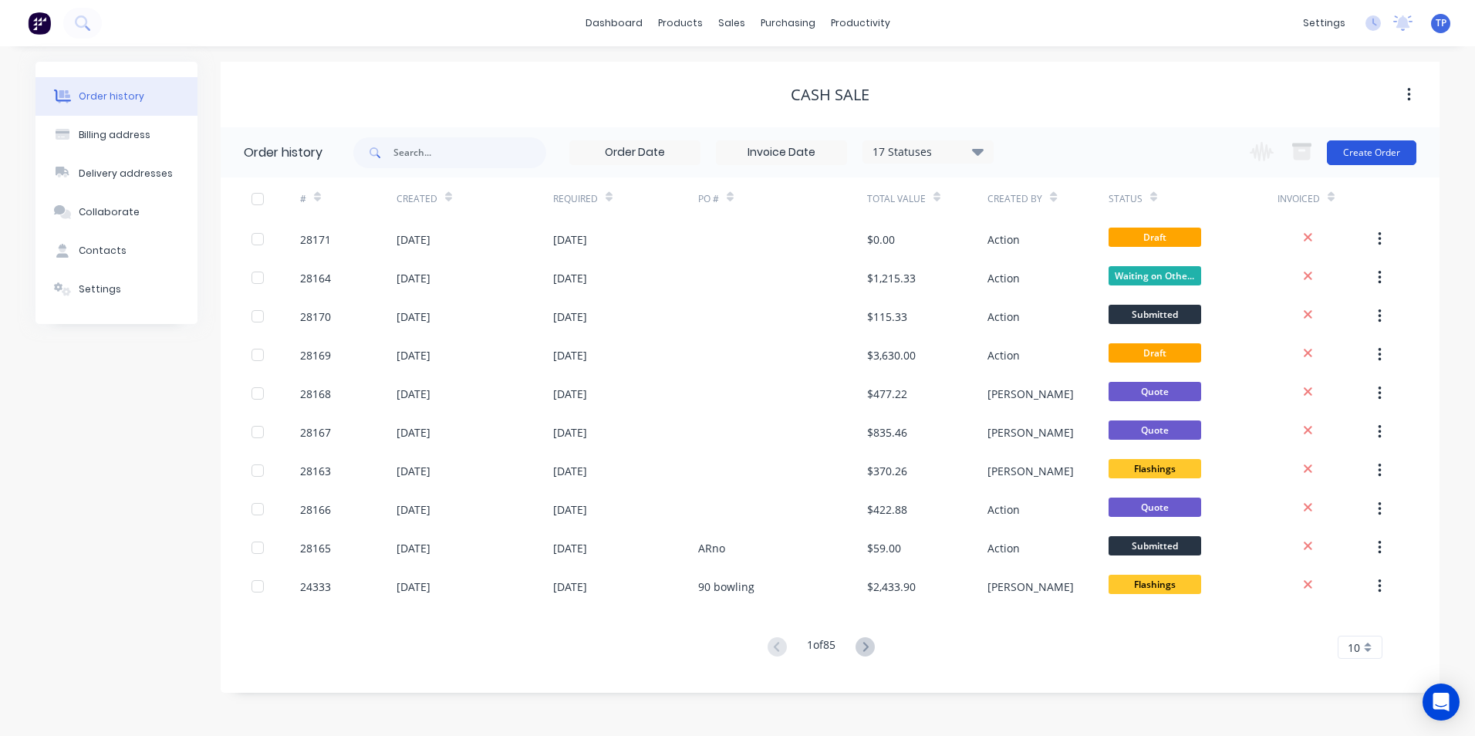
click at [1391, 153] on button "Create Order" at bounding box center [1370, 152] width 89 height 25
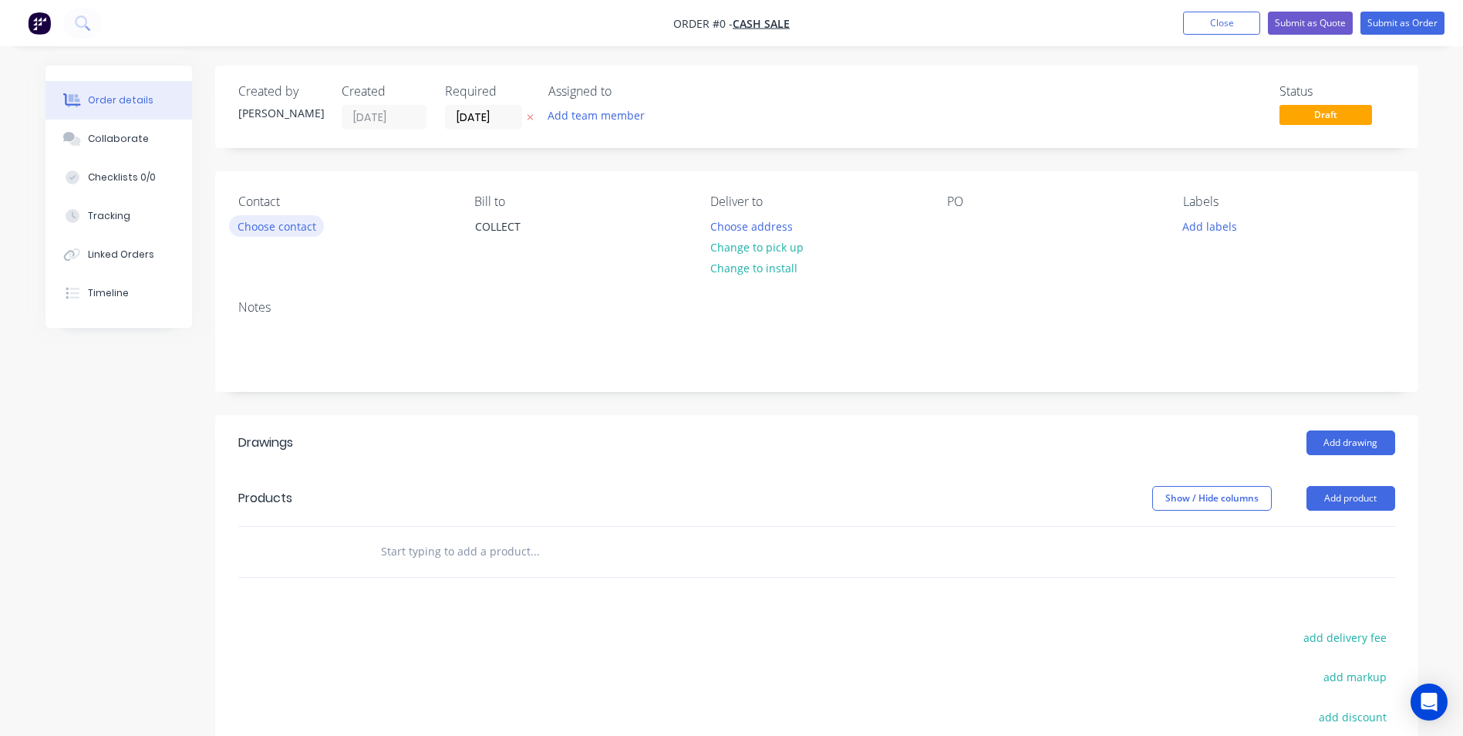
click at [285, 222] on button "Choose contact" at bounding box center [276, 225] width 95 height 21
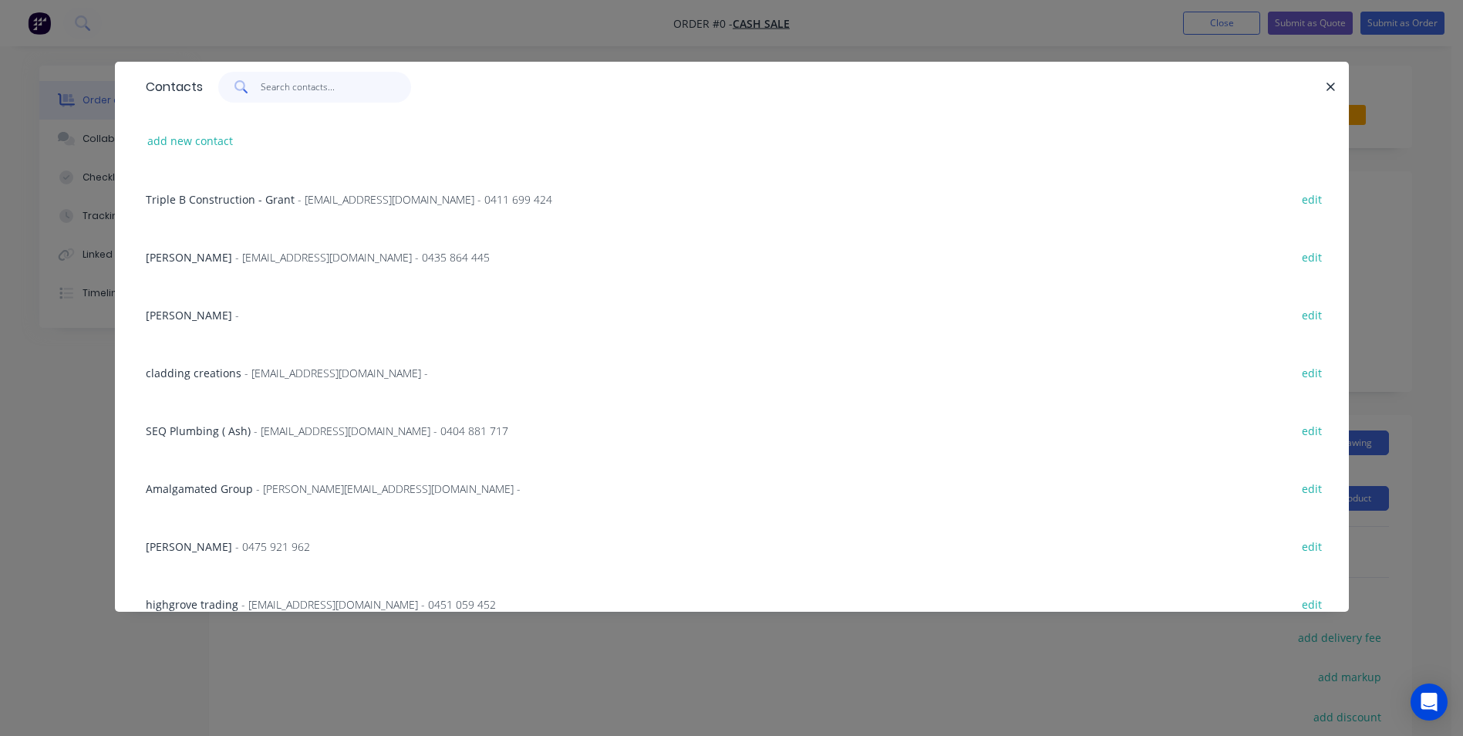
click at [302, 88] on input "text" at bounding box center [336, 87] width 150 height 31
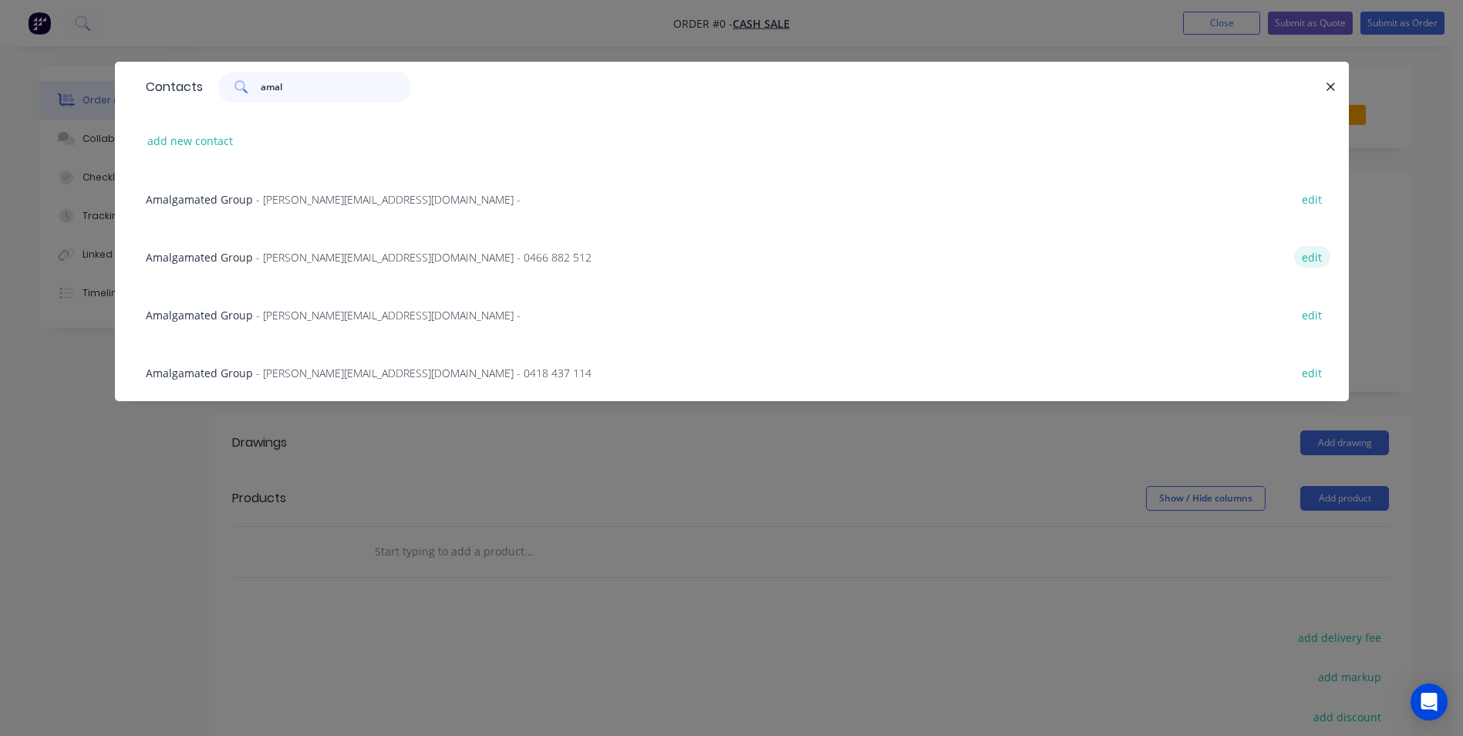
type input "amal"
click at [1312, 258] on button "edit" at bounding box center [1312, 256] width 36 height 21
select select "AU"
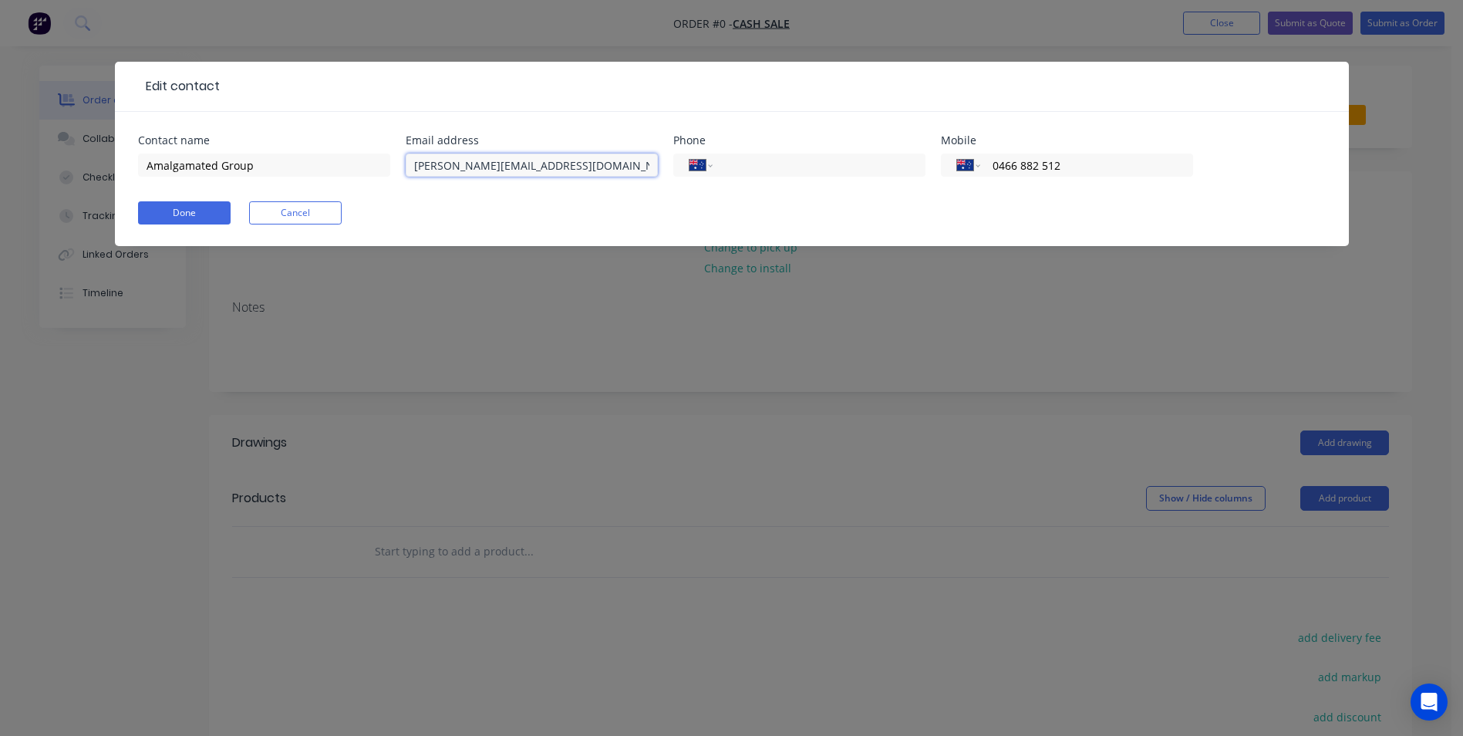
click at [447, 165] on input "[PERSON_NAME][EMAIL_ADDRESS][DOMAIN_NAME]" at bounding box center [532, 164] width 252 height 23
type input "[EMAIL_ADDRESS][DOMAIN_NAME]"
click at [222, 214] on button "Done" at bounding box center [184, 212] width 93 height 23
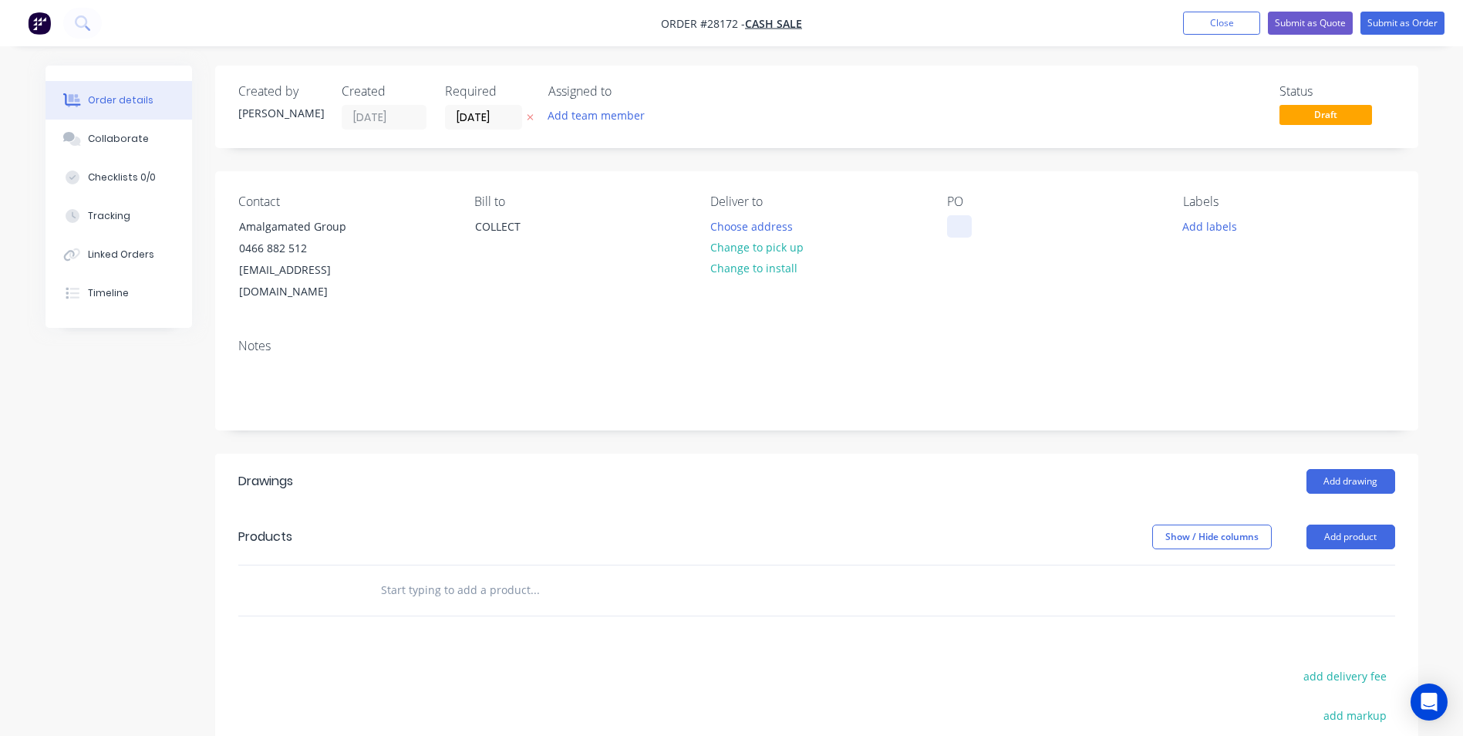
click at [959, 215] on div at bounding box center [959, 226] width 25 height 22
click at [1357, 524] on button "Add product" at bounding box center [1350, 536] width 89 height 25
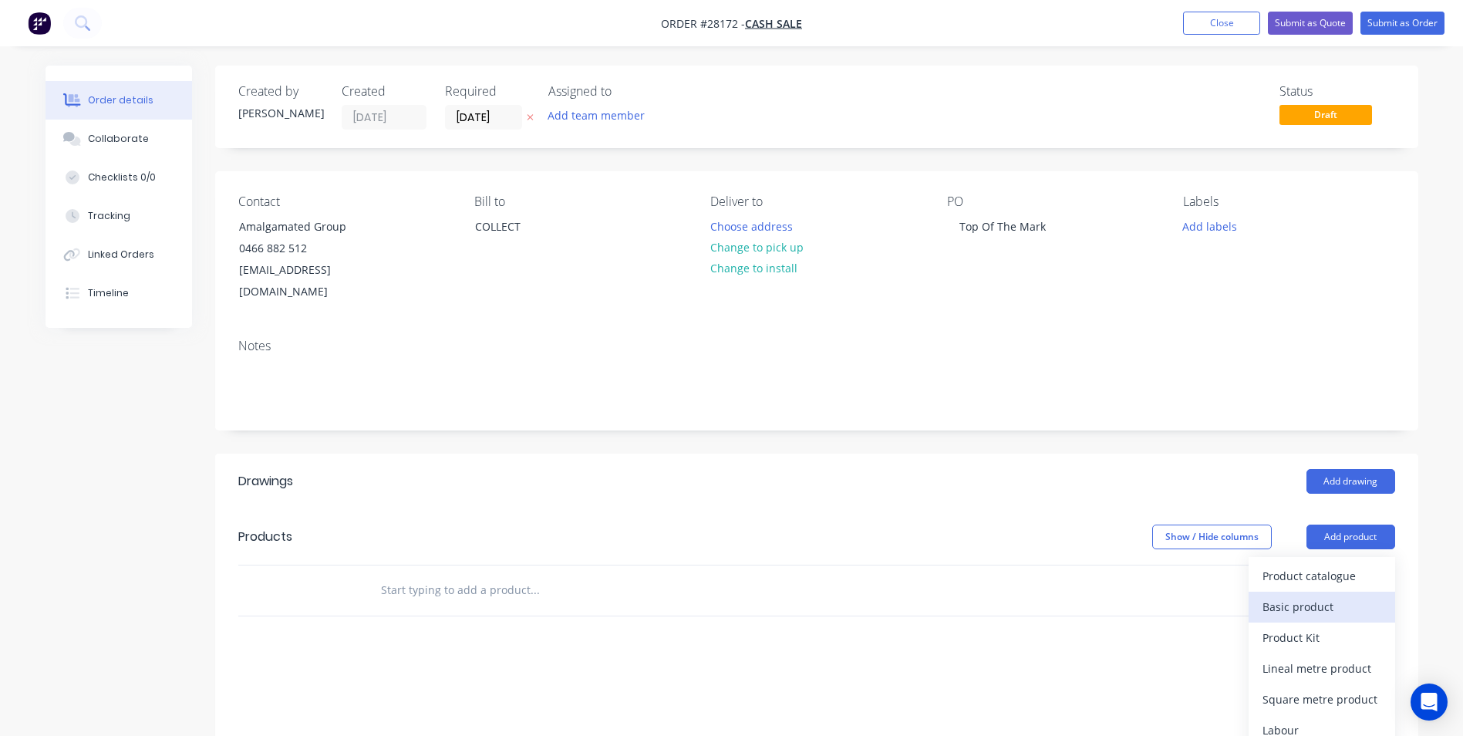
click at [1300, 595] on div "Basic product" at bounding box center [1321, 606] width 119 height 22
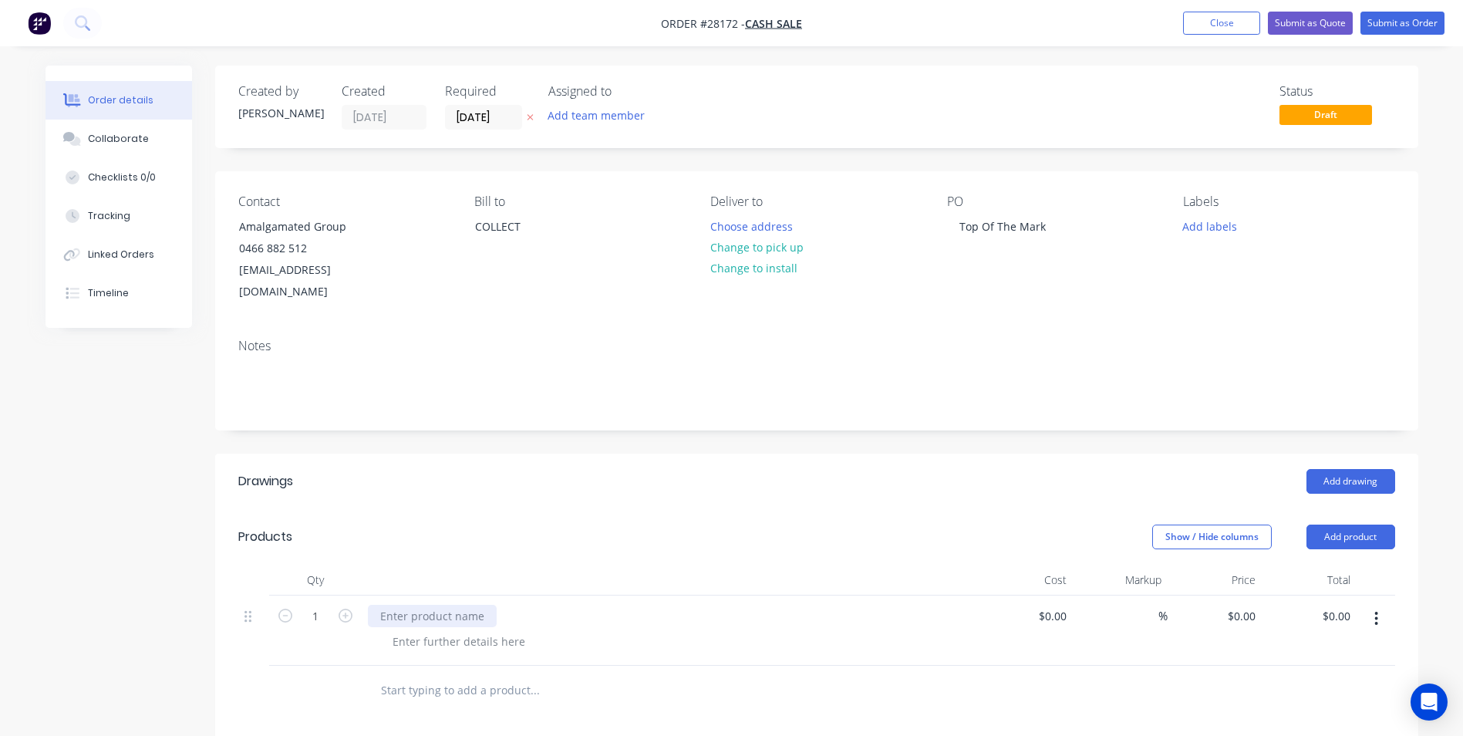
click at [434, 605] on div at bounding box center [432, 616] width 129 height 22
click at [650, 605] on div "Powder coated Louver 8845 x 1800 made in 4 peices" at bounding box center [515, 616] width 294 height 22
click at [622, 605] on div "Powder coated Louver 8845 x 1800 made in 4 peices 2211 x 1800" at bounding box center [547, 616] width 358 height 22
click at [648, 605] on div "Powder coated Louver 8845 x 1800 made in 4 pieces 2211 x 1800" at bounding box center [547, 616] width 358 height 22
click at [379, 605] on div "Powder coated Louver 8845 x 1800 made in 4 pieces - 2211 x 1800" at bounding box center [550, 616] width 365 height 22
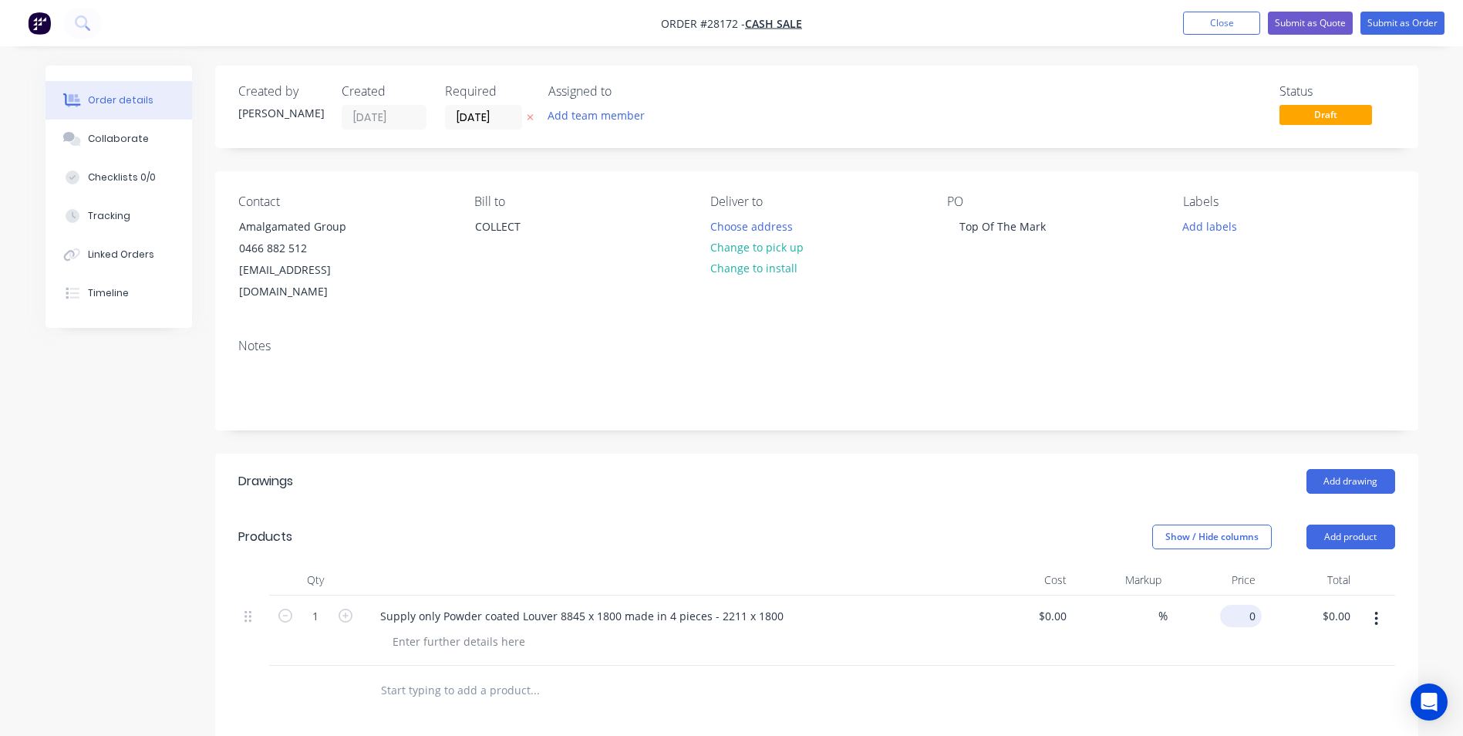
click at [1258, 605] on input "0" at bounding box center [1243, 616] width 35 height 22
type input "$4,818.00"
click at [1304, 669] on div at bounding box center [816, 691] width 1157 height 50
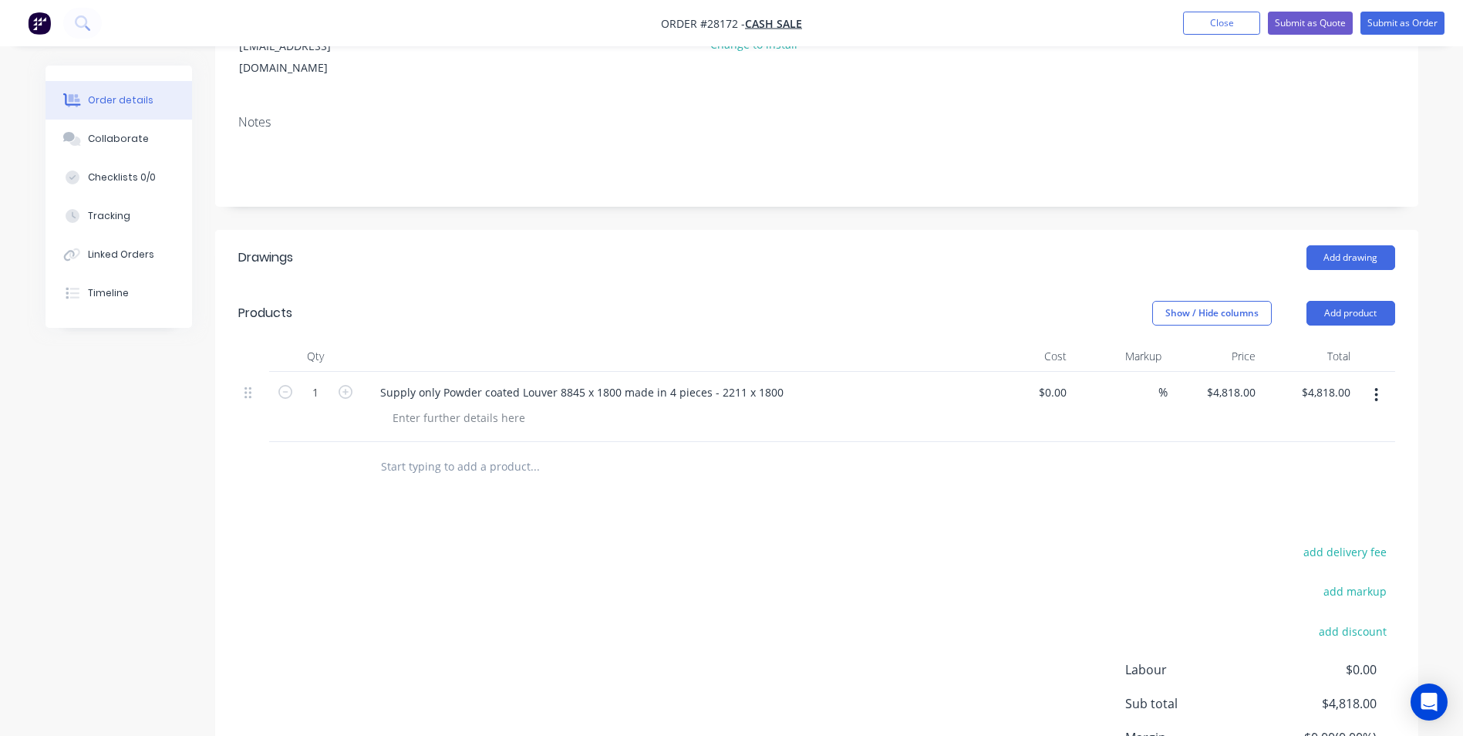
scroll to position [231, 0]
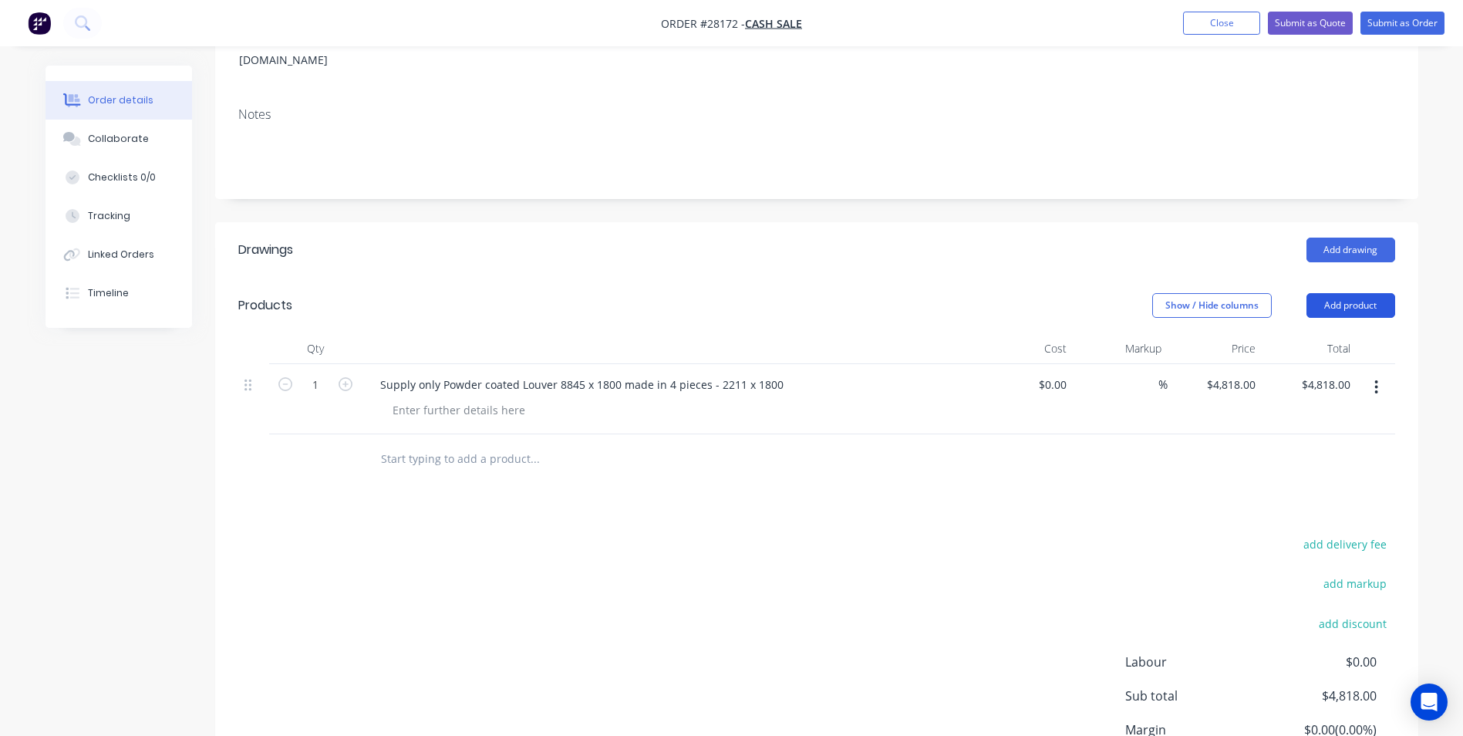
click at [1372, 293] on button "Add product" at bounding box center [1350, 305] width 89 height 25
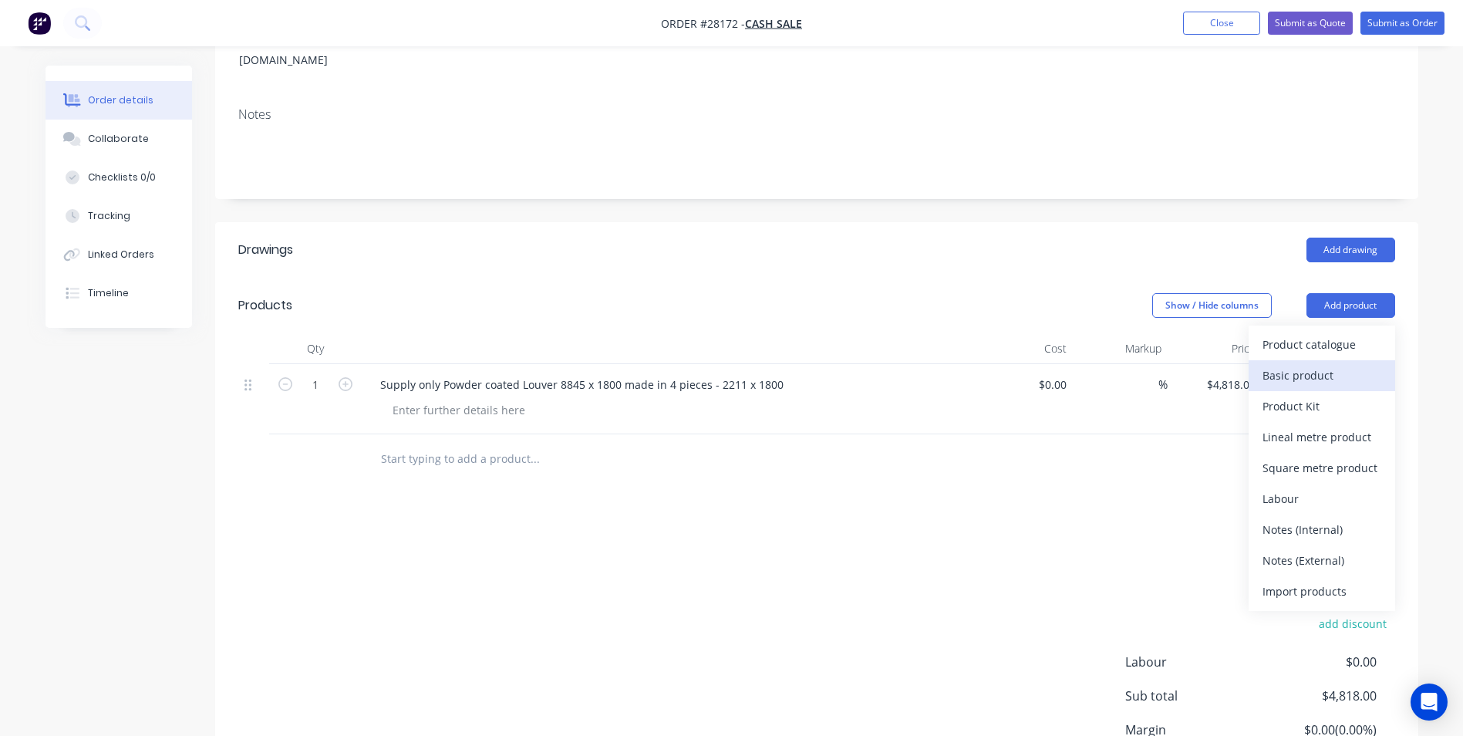
click at [1341, 364] on div "Basic product" at bounding box center [1321, 375] width 119 height 22
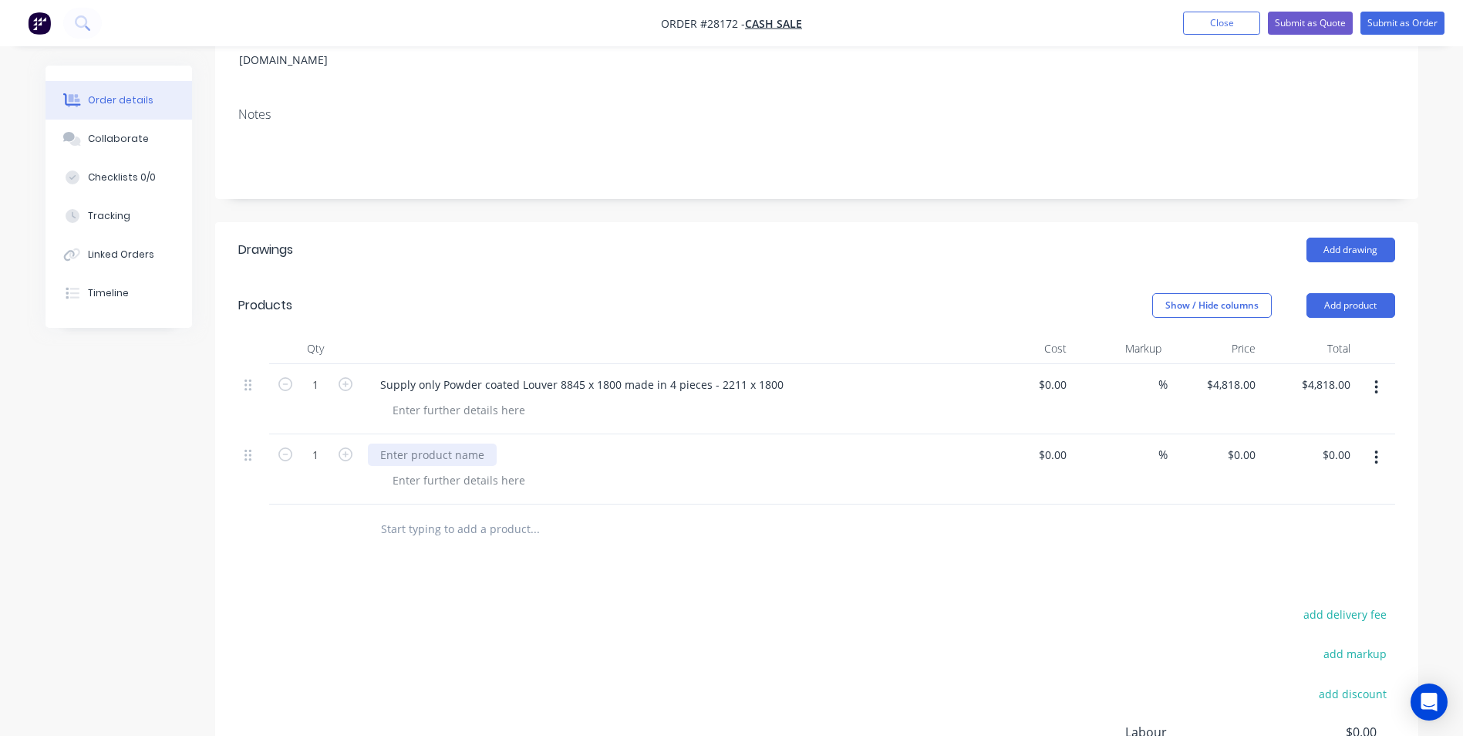
drag, startPoint x: 430, startPoint y: 430, endPoint x: 443, endPoint y: 430, distance: 13.9
click at [433, 443] on div at bounding box center [432, 454] width 129 height 22
click at [1253, 443] on input "0" at bounding box center [1243, 454] width 35 height 22
type input "$862.50"
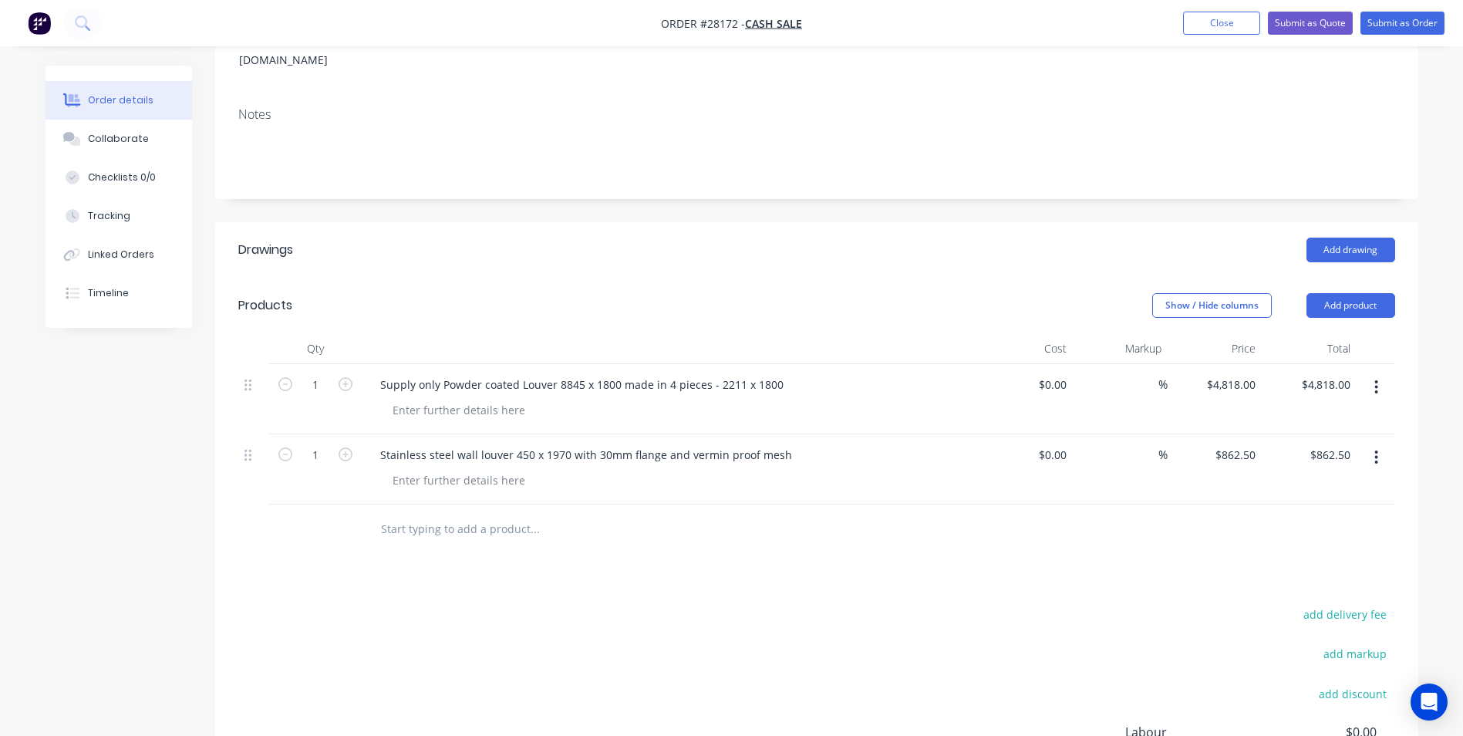
click at [1264, 511] on div at bounding box center [816, 529] width 1157 height 50
click at [346, 447] on icon "button" at bounding box center [346, 454] width 14 height 14
type input "2"
type input "$1,725.00"
click at [1349, 293] on button "Add product" at bounding box center [1350, 305] width 89 height 25
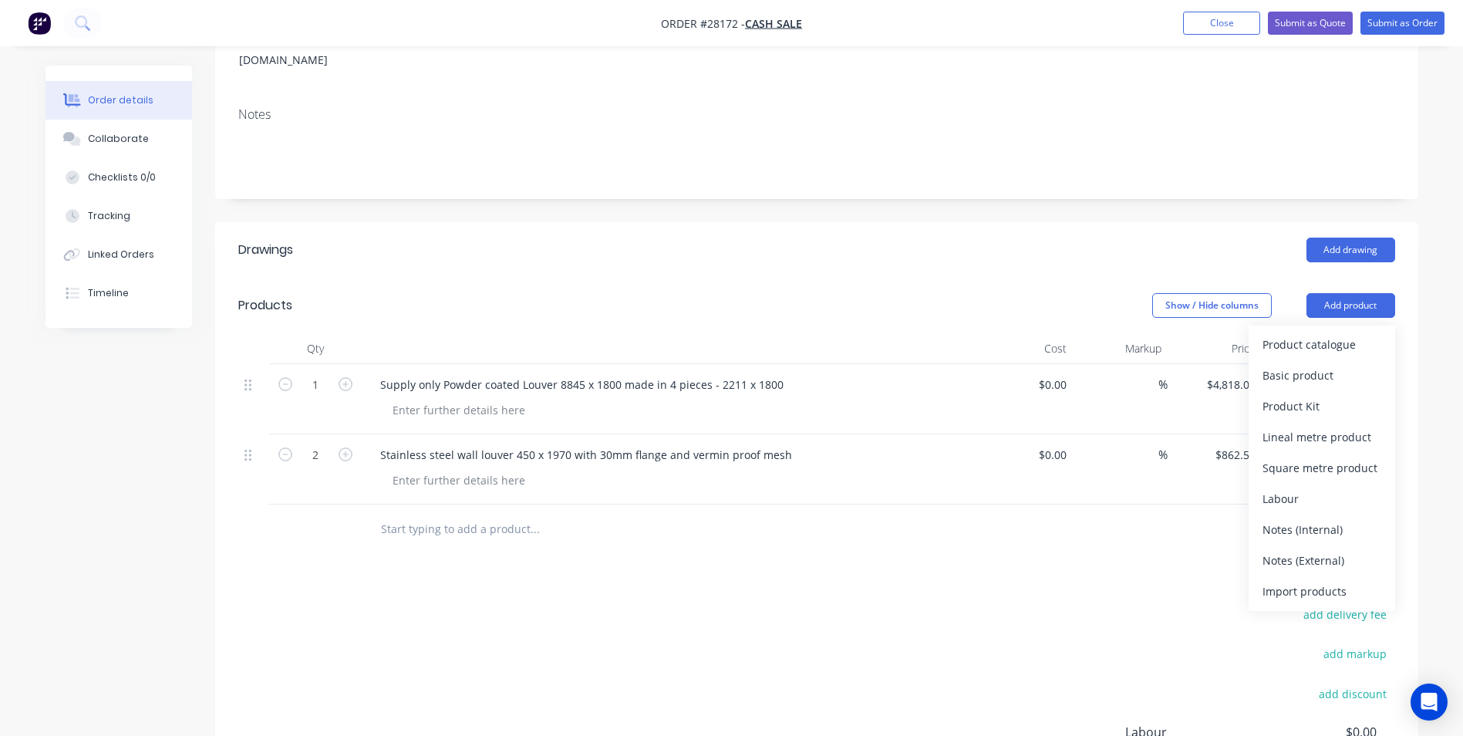
click at [1338, 364] on div "Basic product" at bounding box center [1321, 375] width 119 height 22
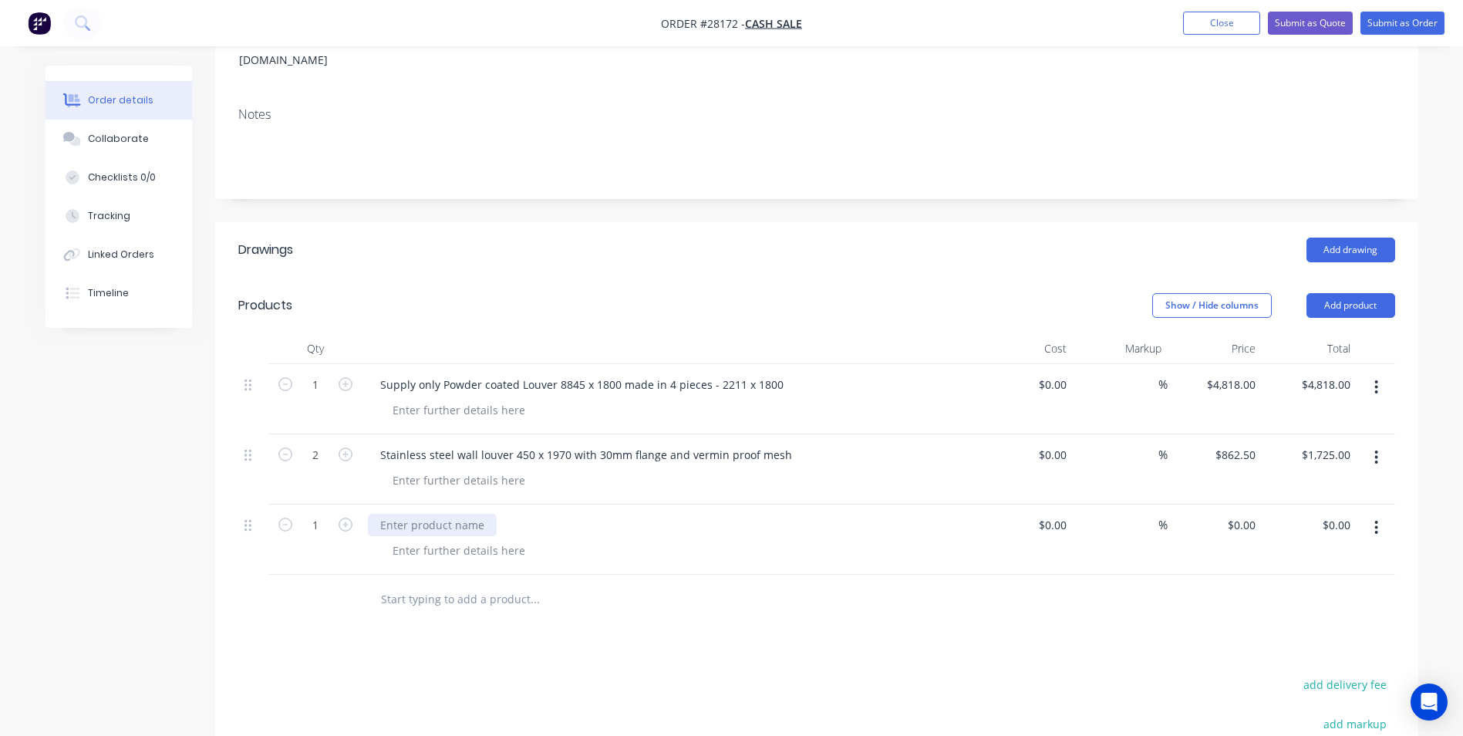
click at [426, 514] on div at bounding box center [432, 525] width 129 height 22
click at [380, 514] on div "Stainless steel Mesh Hood Grilles 895 x 600" at bounding box center [492, 525] width 248 height 22
click at [379, 443] on div "Stainless steel wall louver 450 x 1970 with 30mm flange and vermin proof mesh" at bounding box center [586, 454] width 437 height 22
click at [383, 443] on div "Stainless steel wall louver 450 x 1970 with 30mm flange and vermin proof mesh" at bounding box center [586, 454] width 437 height 22
click at [486, 514] on div "Supply only Stainless steel Mesh Hood Grilles 895 x 600" at bounding box center [524, 525] width 312 height 22
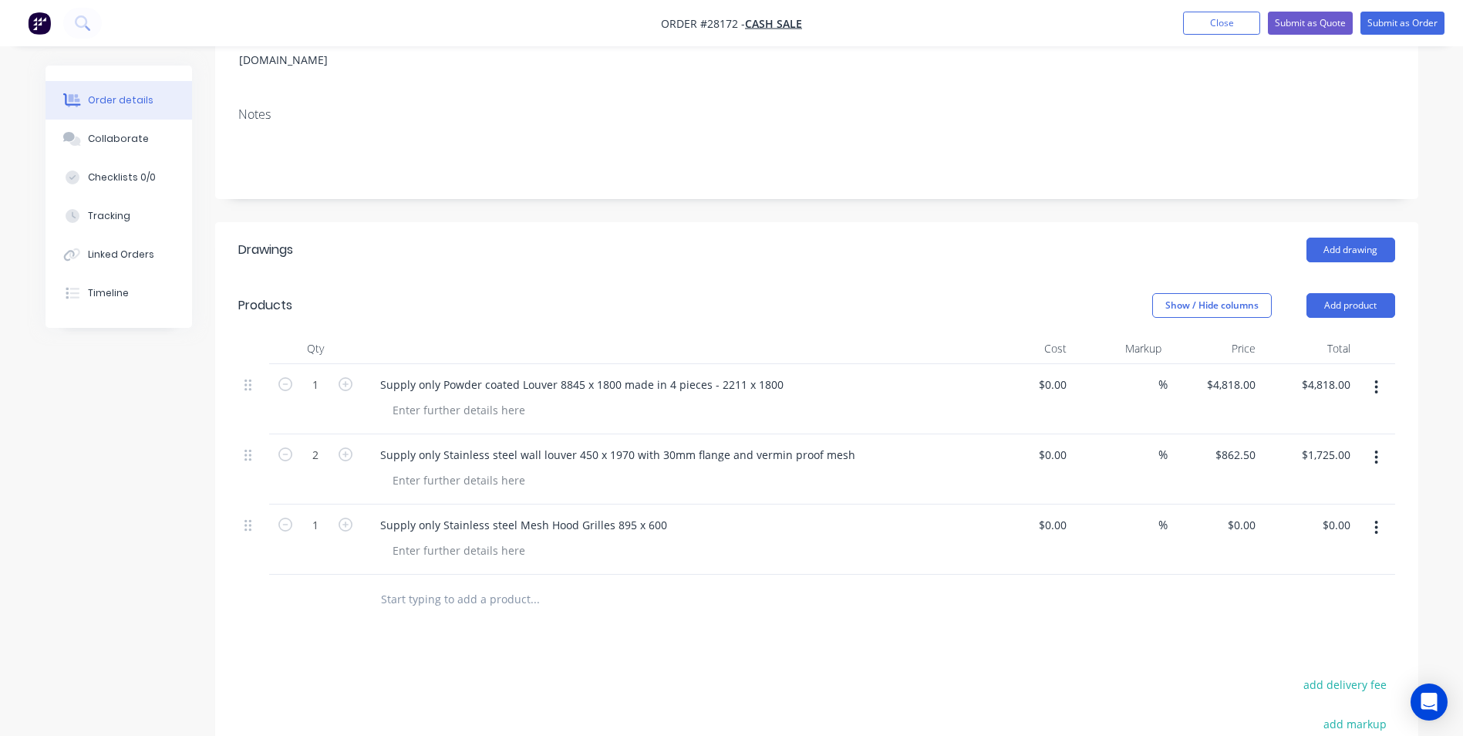
click at [668, 610] on div "Drawings Add drawing Products Show / Hide columns Add product Qty Cost Markup P…" at bounding box center [816, 608] width 1203 height 773
click at [346, 517] on icon "button" at bounding box center [346, 524] width 14 height 14
type input "2"
click at [1237, 504] on div "0 $0.00" at bounding box center [1215, 539] width 95 height 70
type input "$140.00"
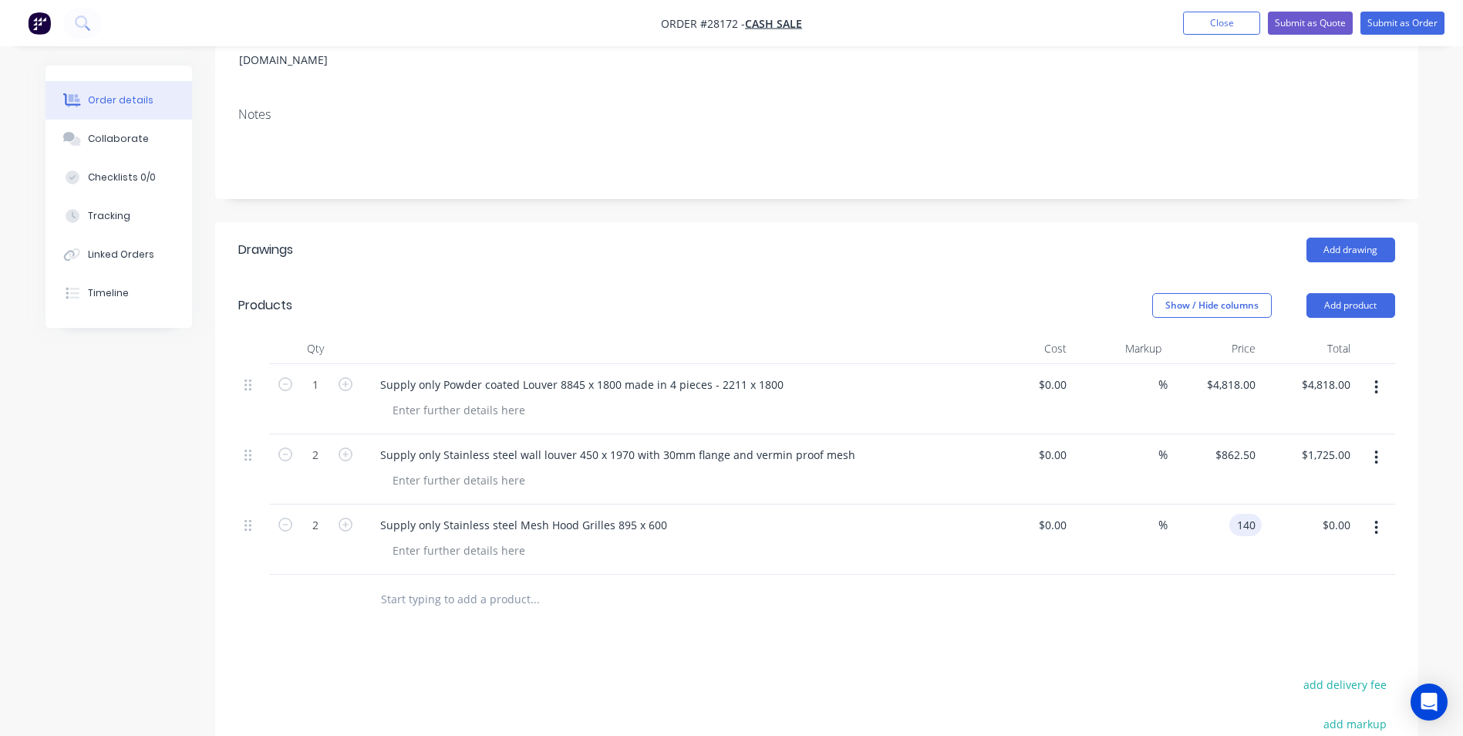
type input "$280.00"
click at [1206, 575] on div at bounding box center [816, 600] width 1157 height 50
click at [1236, 514] on input "140" at bounding box center [1248, 525] width 26 height 22
type input "$165.00"
type input "$330.00"
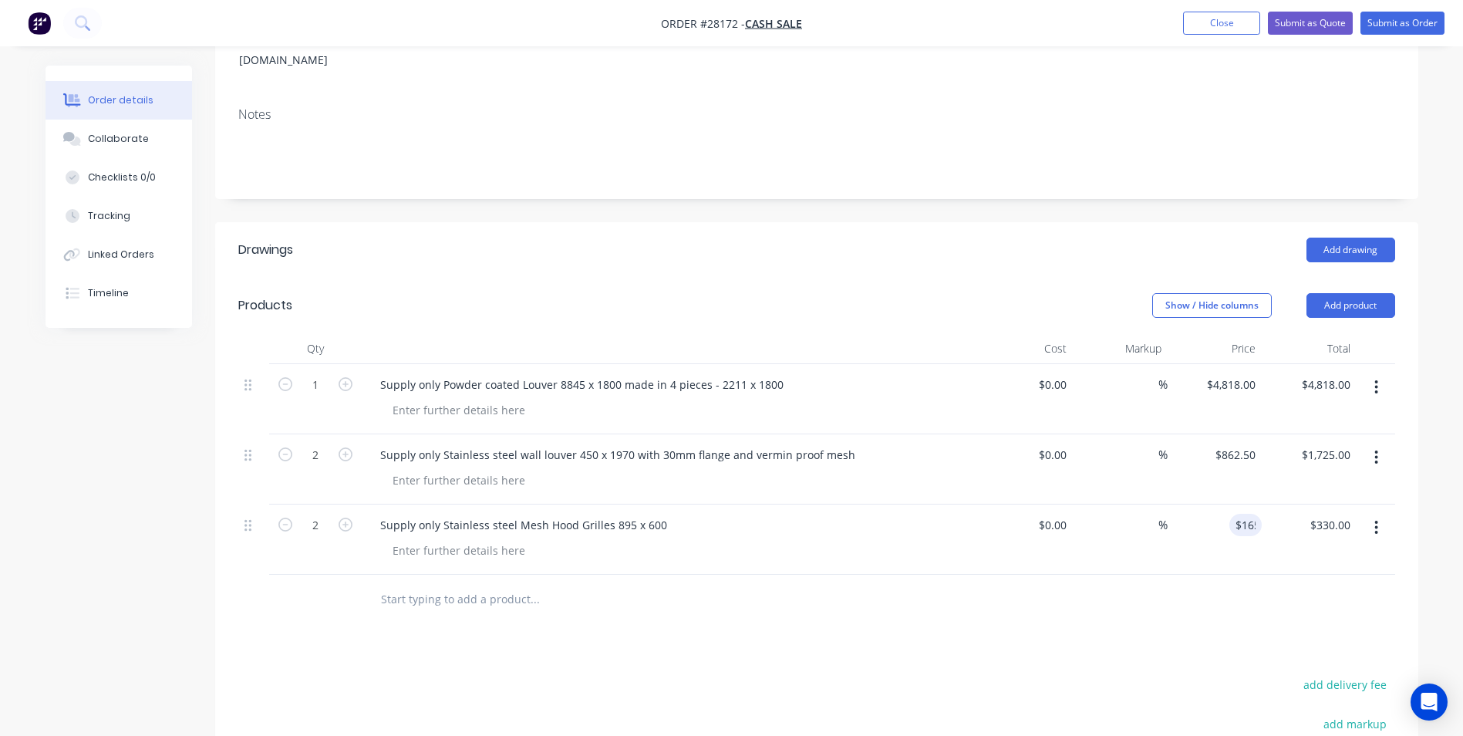
click at [1197, 584] on div at bounding box center [816, 600] width 1157 height 50
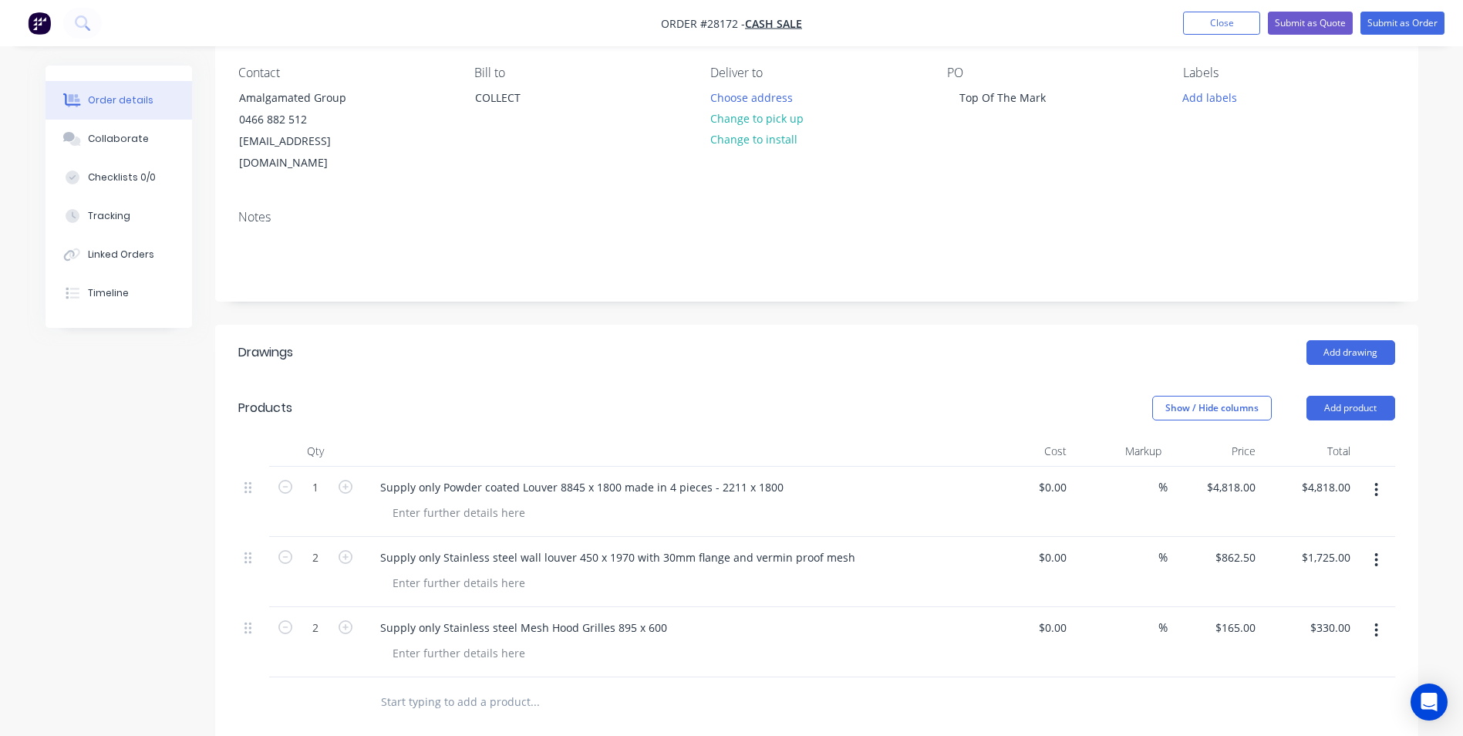
scroll to position [0, 0]
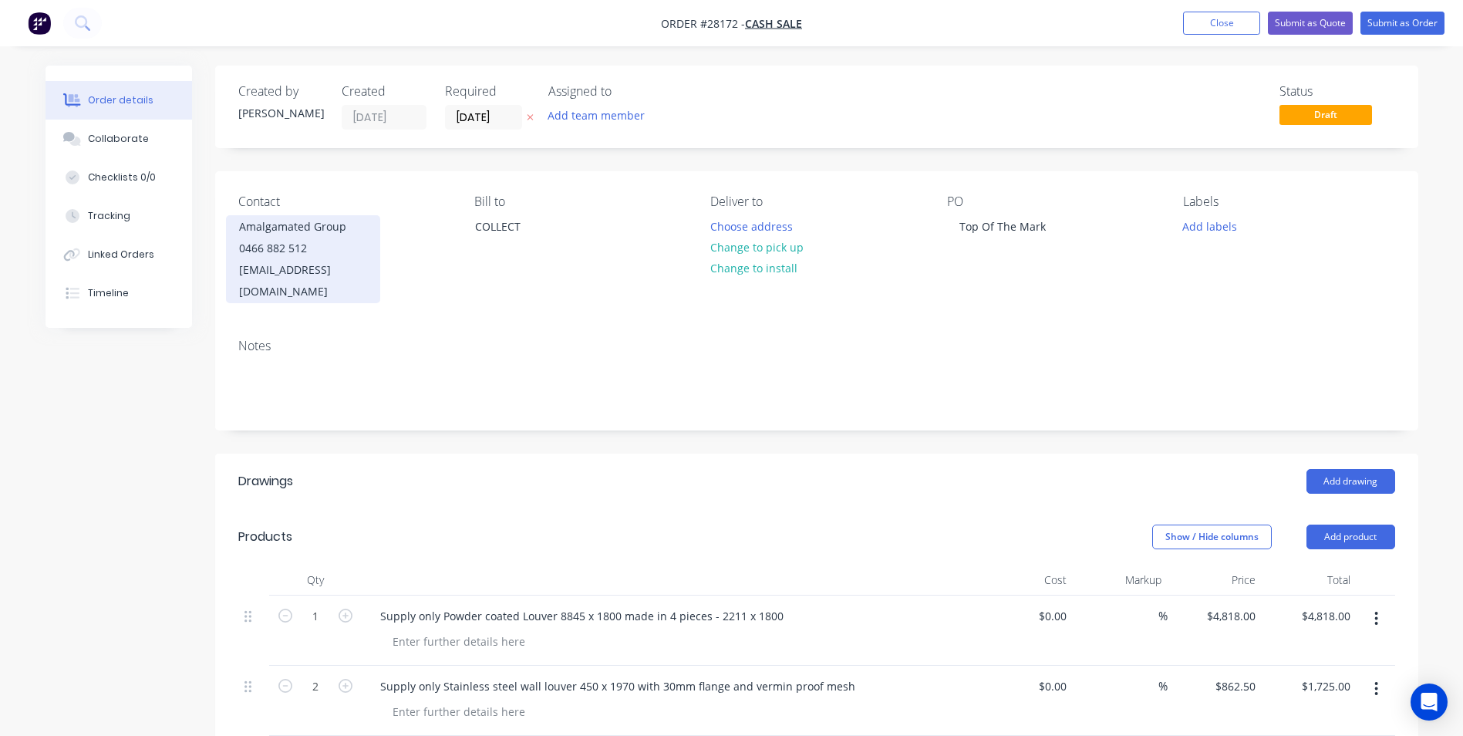
click at [298, 228] on div "Amalgamated Group" at bounding box center [303, 227] width 128 height 22
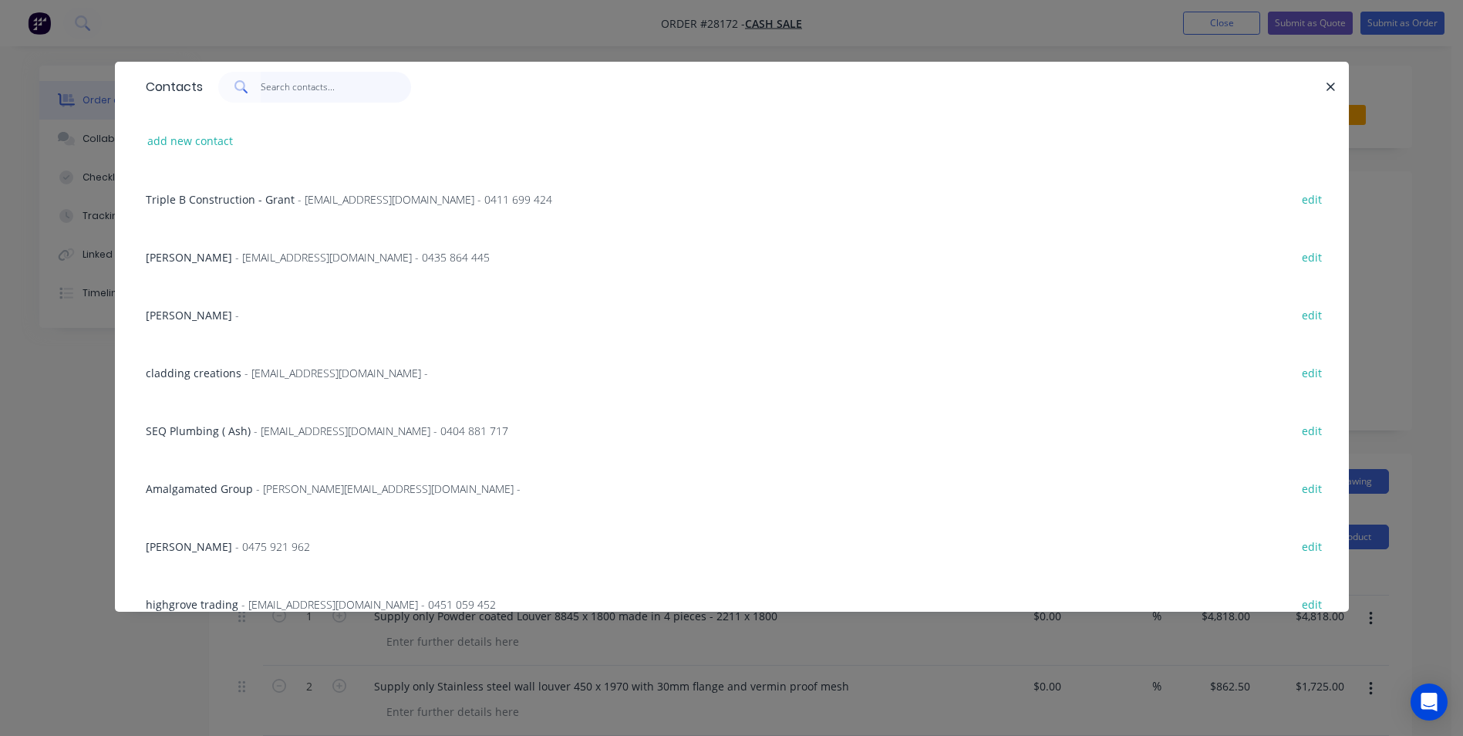
click at [336, 81] on input "text" at bounding box center [336, 87] width 150 height 31
type input "ama"
click at [223, 258] on span "Amalgamated Group" at bounding box center [199, 257] width 107 height 15
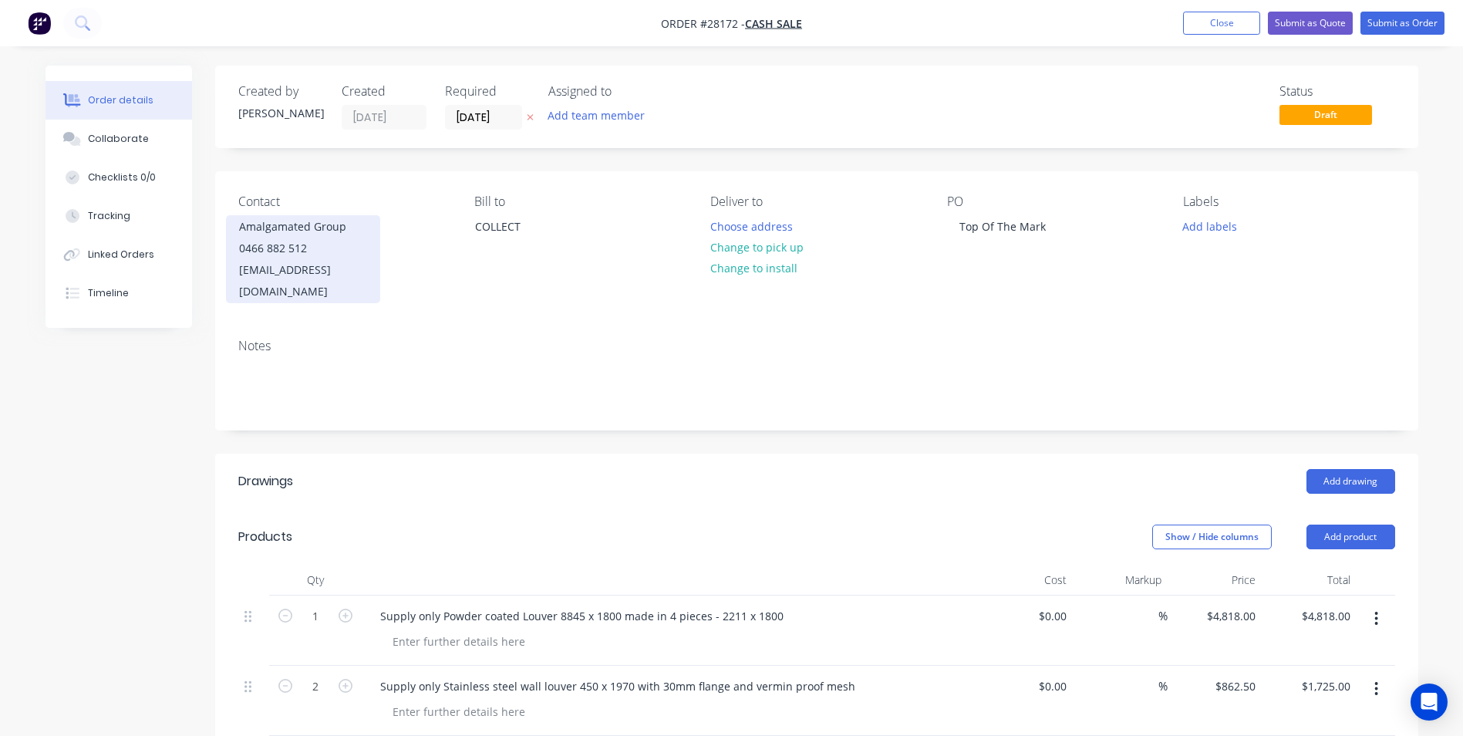
click at [288, 241] on div "0466 882 512" at bounding box center [303, 249] width 128 height 22
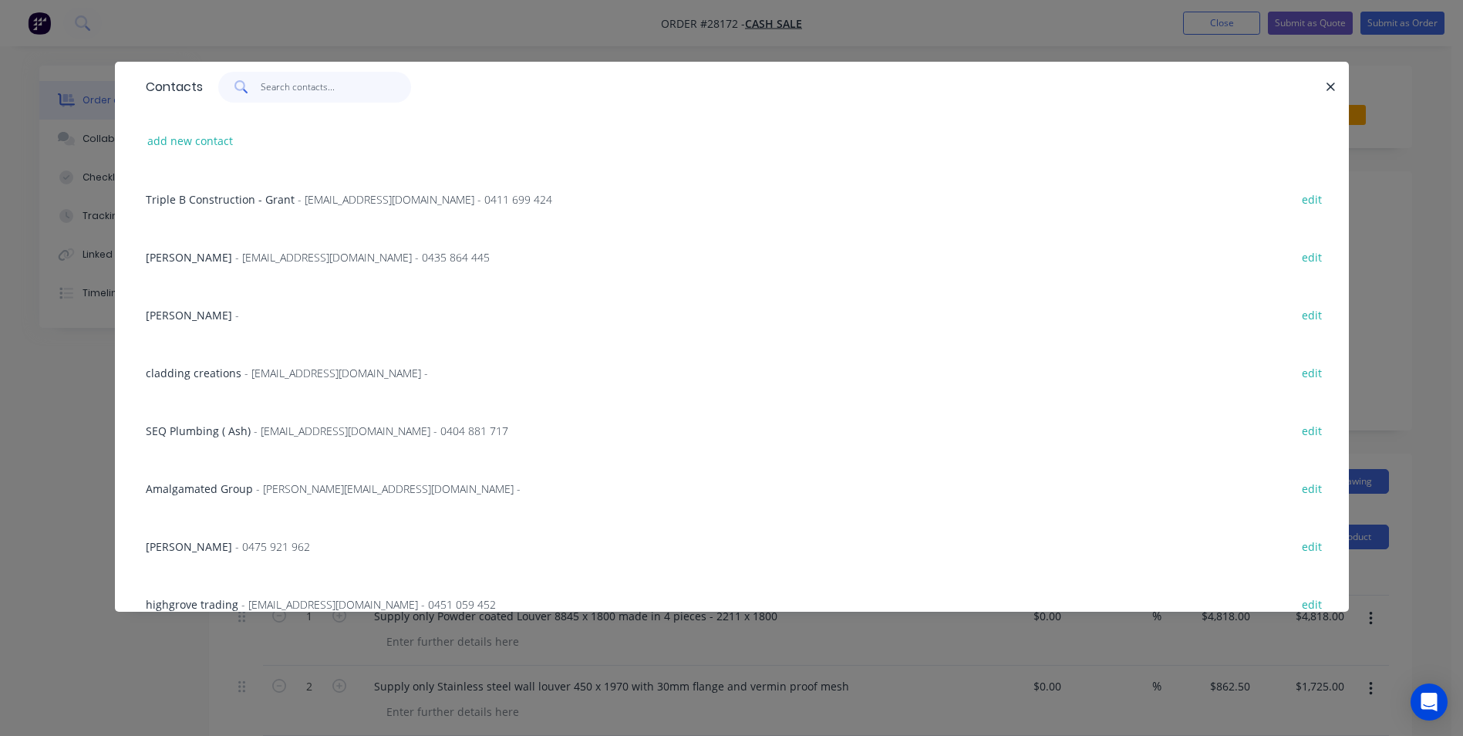
click at [309, 89] on input "text" at bounding box center [336, 87] width 150 height 31
type input "ama"
click at [1305, 263] on button "edit" at bounding box center [1312, 256] width 36 height 21
select select "AU"
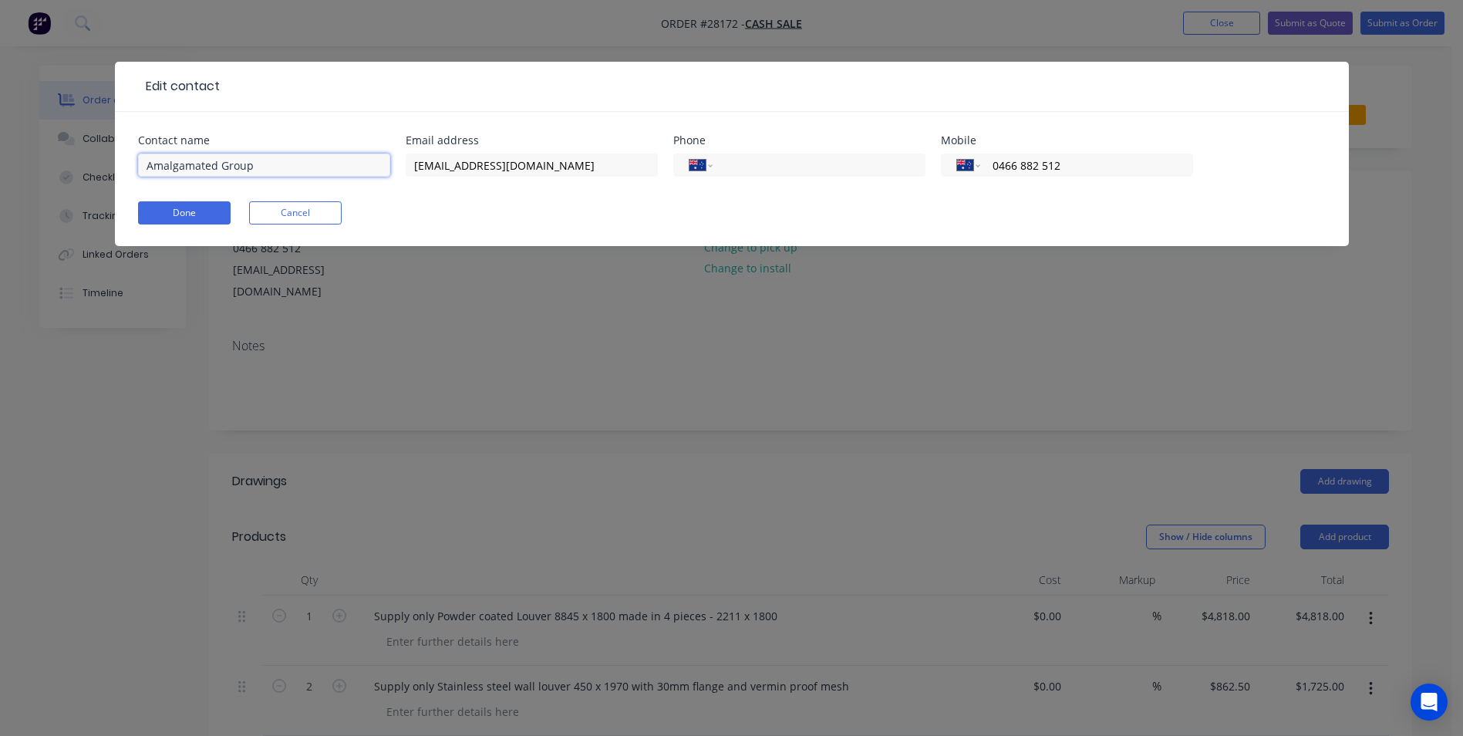
click at [270, 166] on input "Amalgamated Group" at bounding box center [264, 164] width 252 height 23
click at [253, 162] on input "Amalgamated Group [PERSON_NAME]" at bounding box center [264, 164] width 252 height 23
type input "Amalgamated Group-[PERSON_NAME]"
click at [213, 209] on button "Done" at bounding box center [184, 212] width 93 height 23
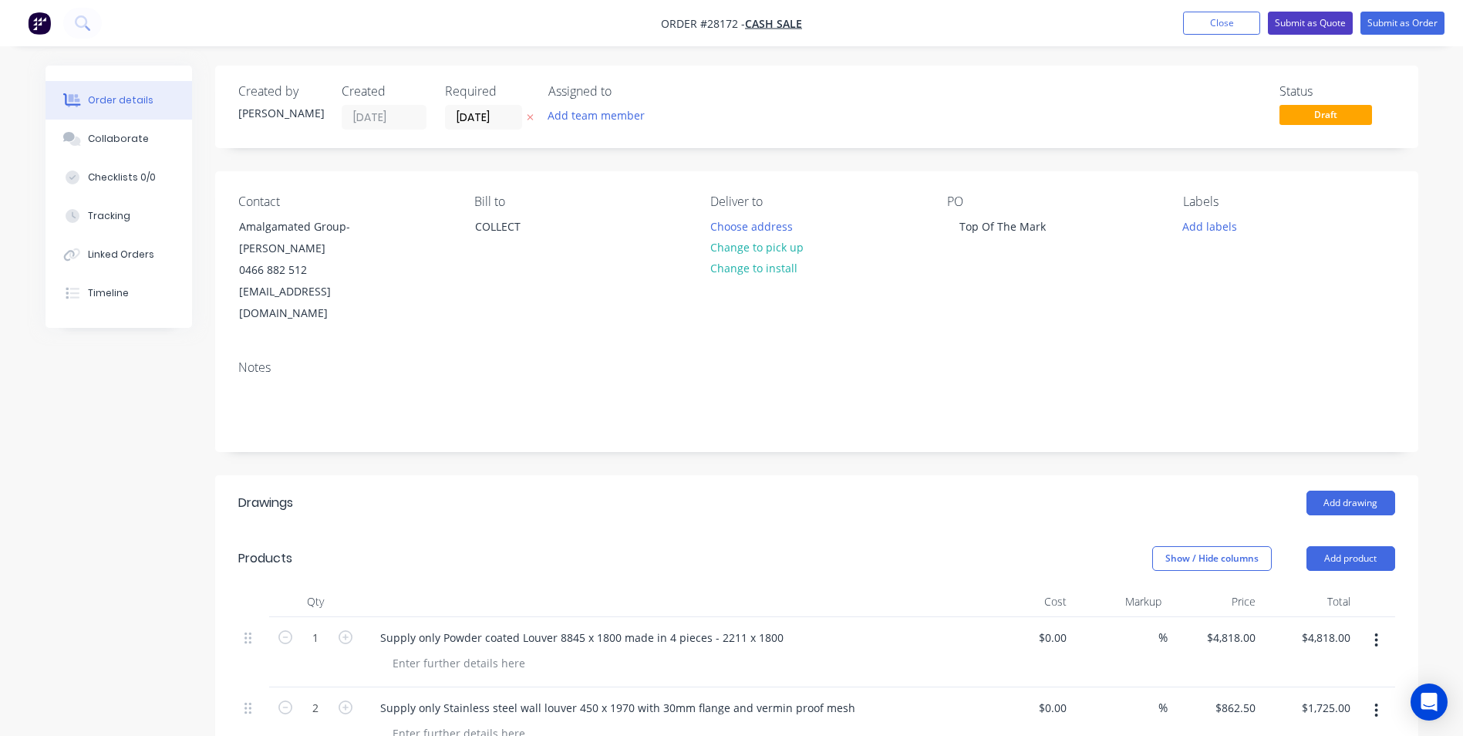
click at [1320, 22] on button "Submit as Quote" at bounding box center [1310, 23] width 85 height 23
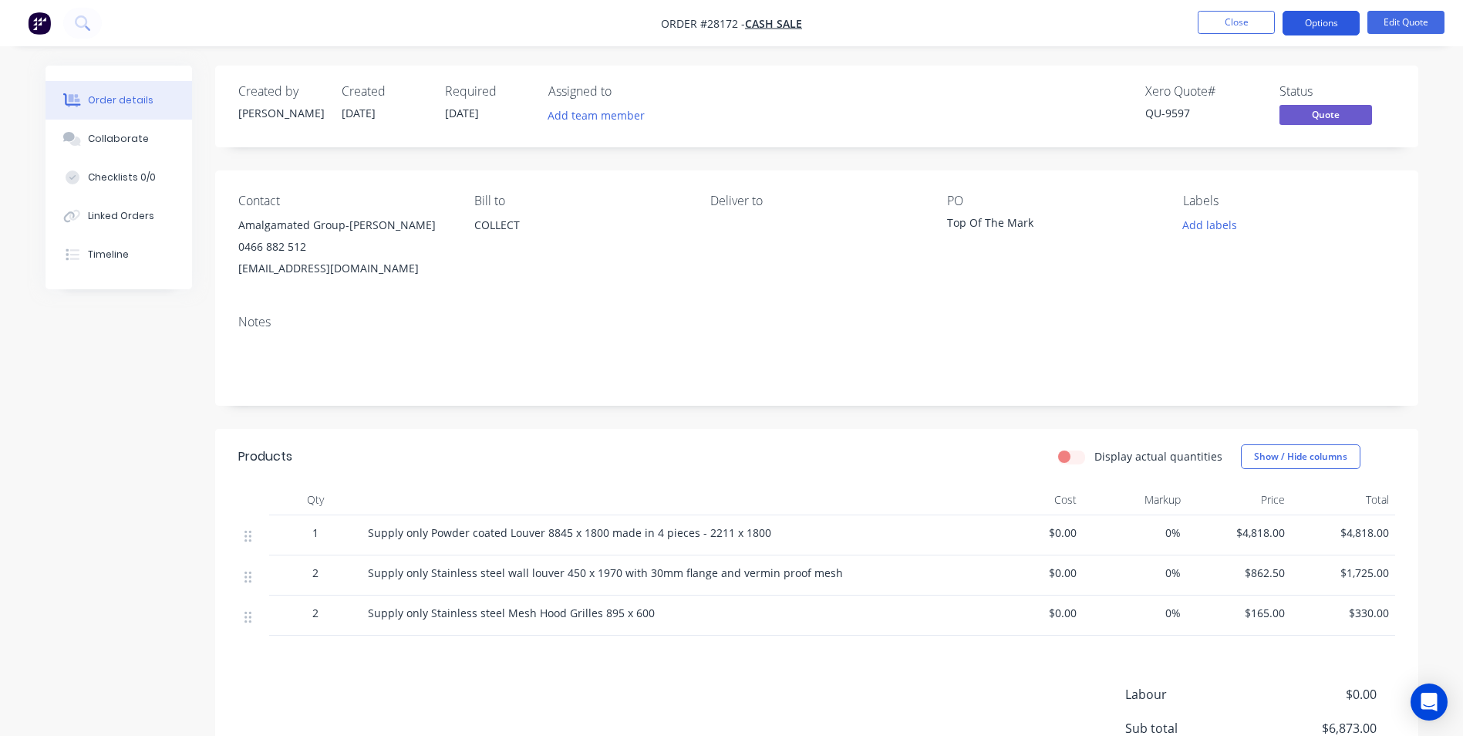
click at [1337, 19] on button "Options" at bounding box center [1321, 23] width 77 height 25
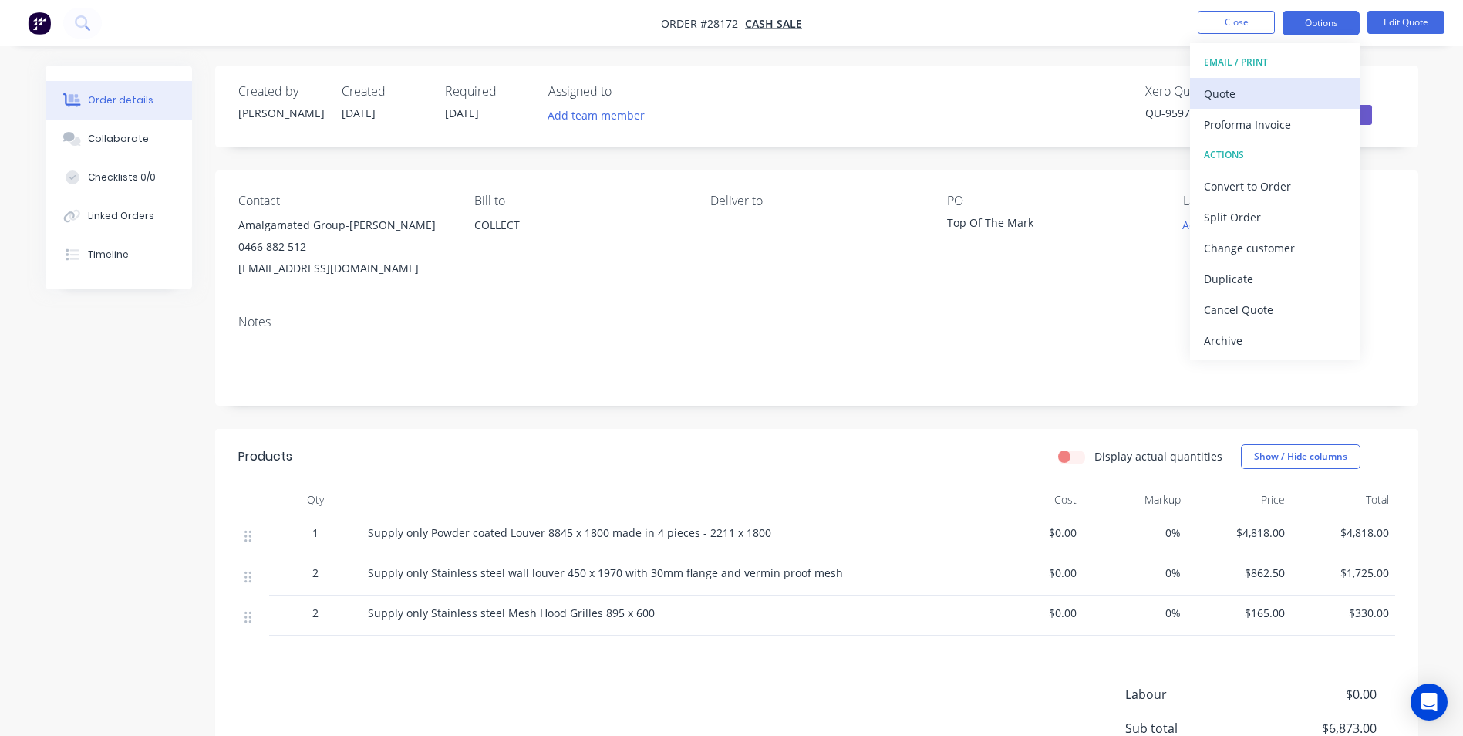
click at [1237, 90] on div "Quote" at bounding box center [1275, 94] width 142 height 22
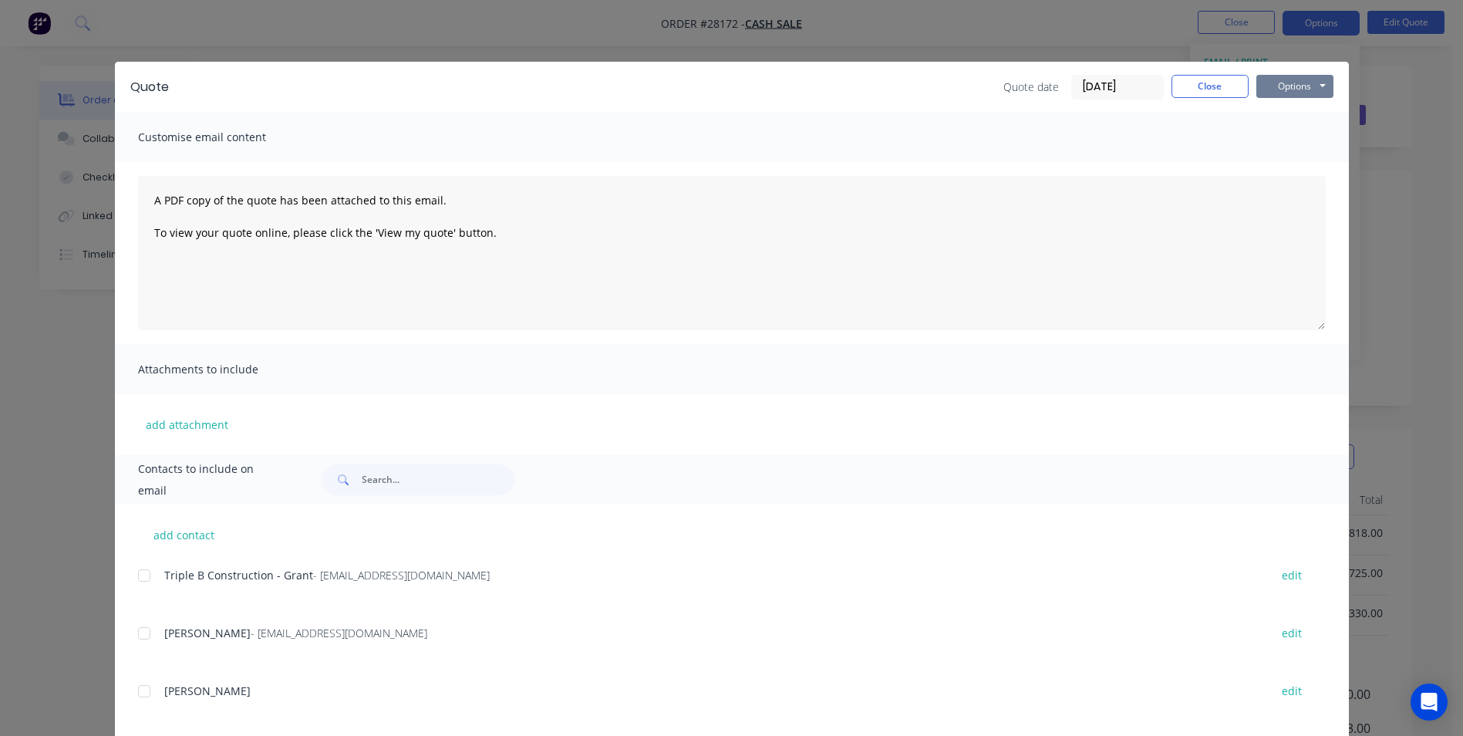
click at [1274, 86] on button "Options" at bounding box center [1294, 86] width 77 height 23
click at [1281, 140] on button "Print" at bounding box center [1305, 138] width 99 height 25
